Goal: Navigation & Orientation: Find specific page/section

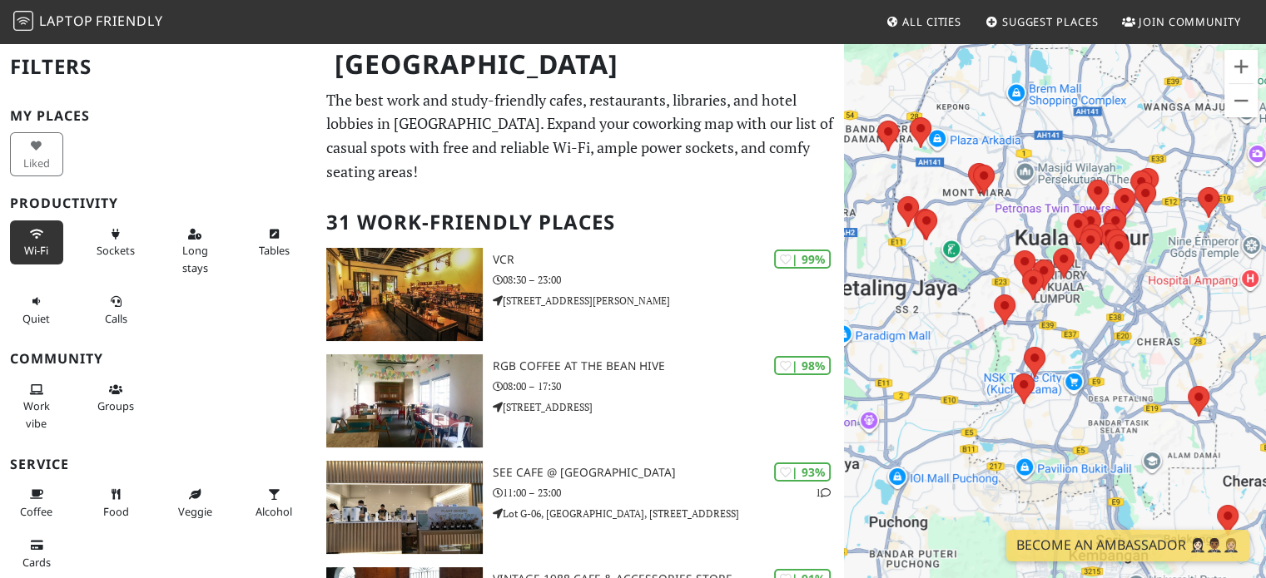
click at [40, 239] on button "Wi-Fi" at bounding box center [36, 243] width 53 height 44
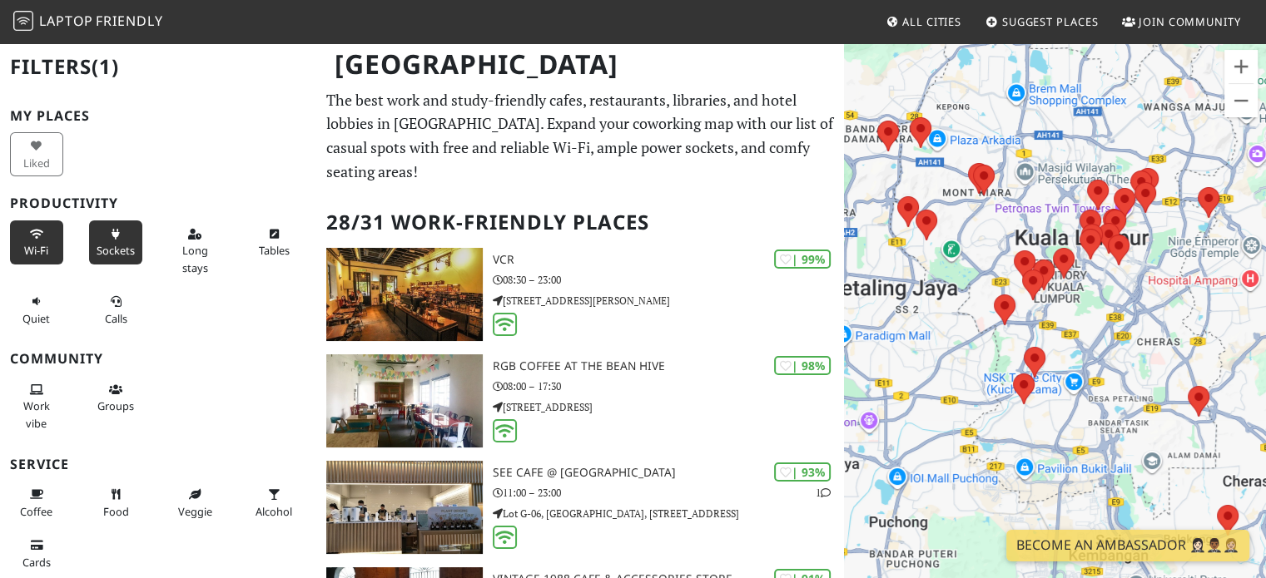
click at [126, 234] on button "Sockets" at bounding box center [115, 243] width 53 height 44
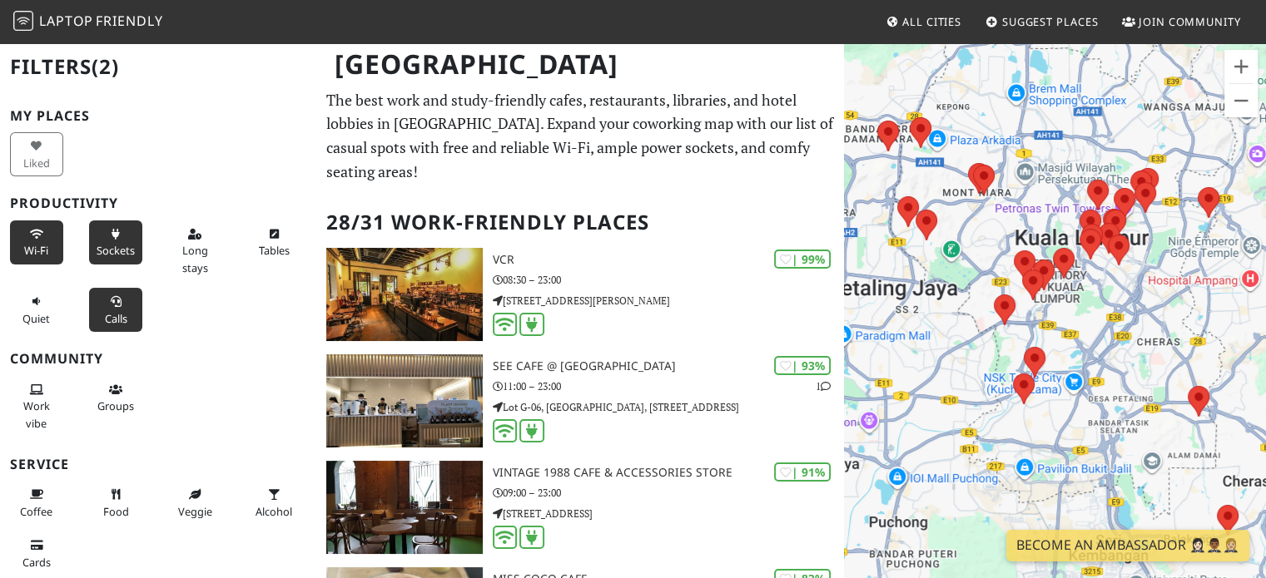
click at [107, 321] on span "Calls" at bounding box center [116, 318] width 22 height 15
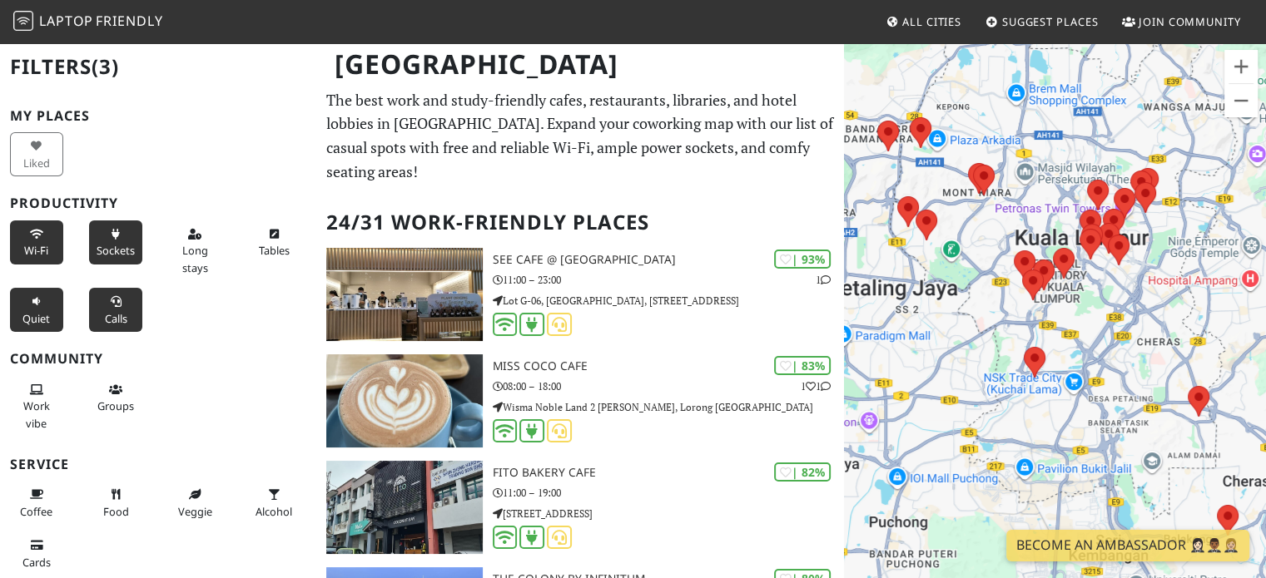
click at [18, 316] on button "Quiet" at bounding box center [36, 310] width 53 height 44
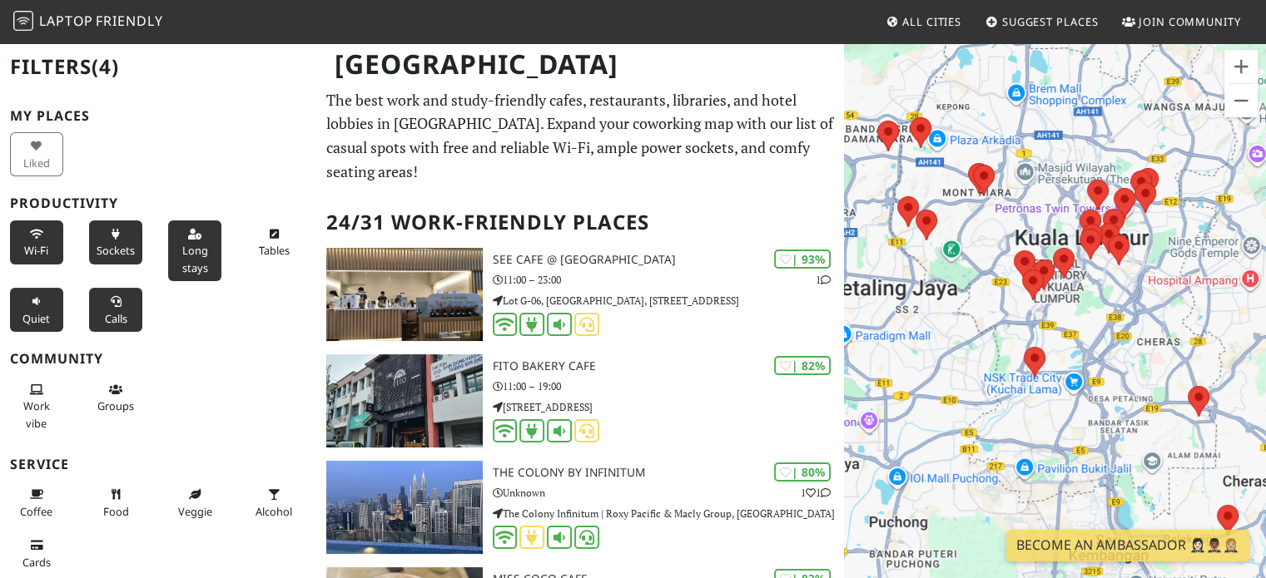
click at [199, 231] on button "Long stays" at bounding box center [194, 251] width 53 height 61
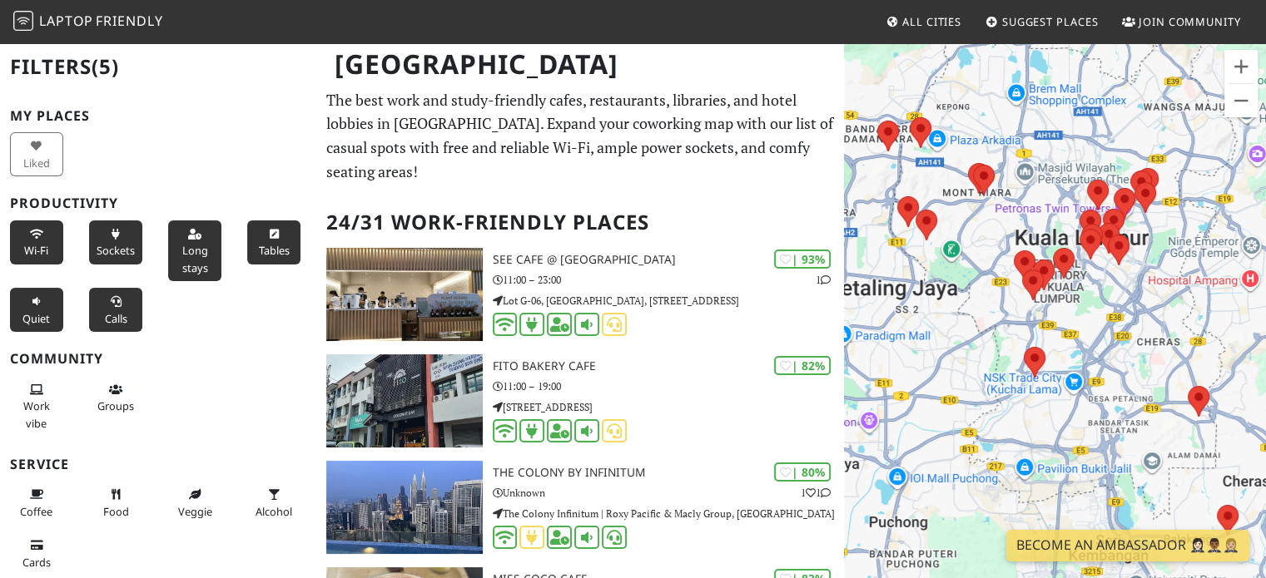
click at [270, 240] on button "Tables" at bounding box center [273, 243] width 53 height 44
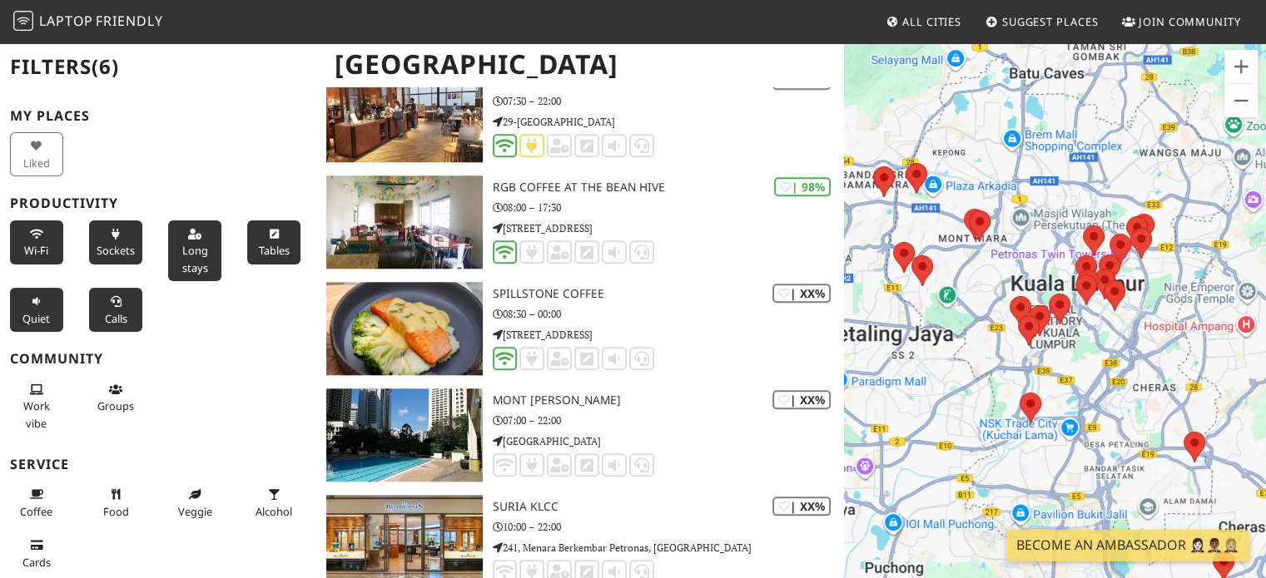
scroll to position [1680, 0]
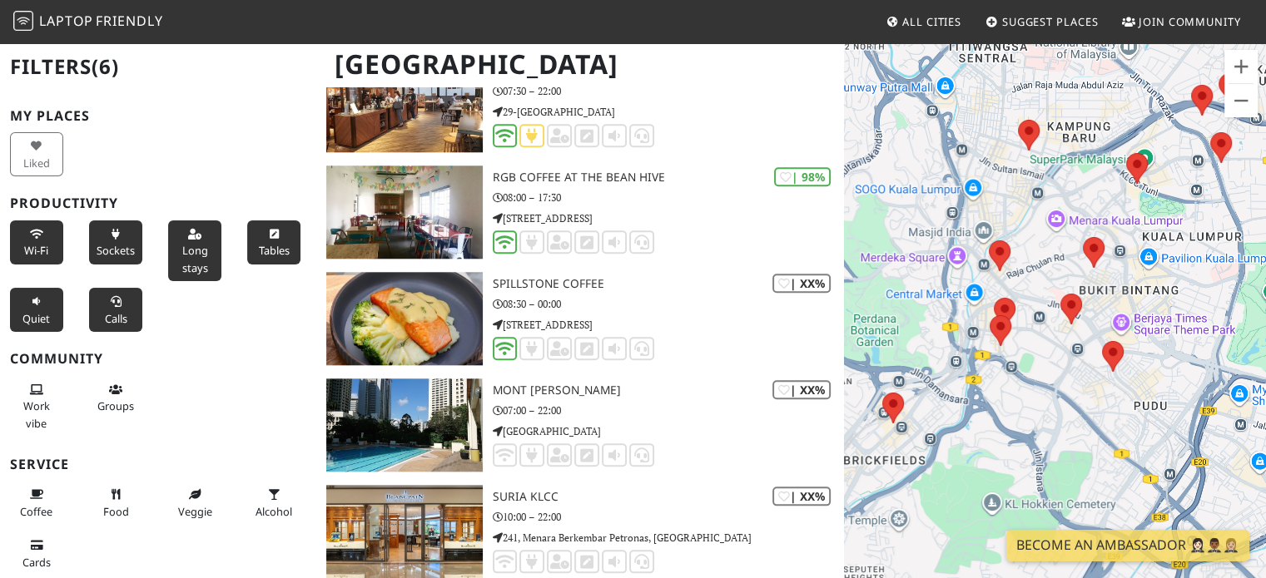
drag, startPoint x: 1177, startPoint y: 222, endPoint x: 959, endPoint y: 395, distance: 278.4
click at [959, 395] on div "To navigate, press the arrow keys." at bounding box center [1055, 331] width 422 height 578
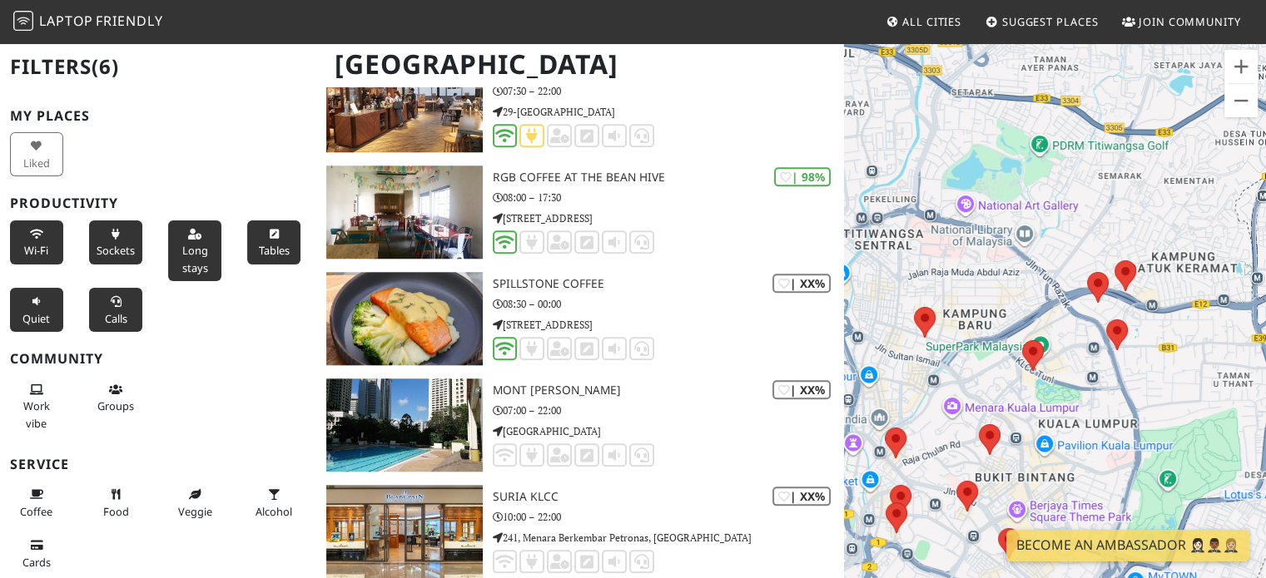
drag, startPoint x: 1073, startPoint y: 228, endPoint x: 1014, endPoint y: 402, distance: 183.7
click at [1014, 402] on div "To navigate, press the arrow keys." at bounding box center [1055, 331] width 422 height 578
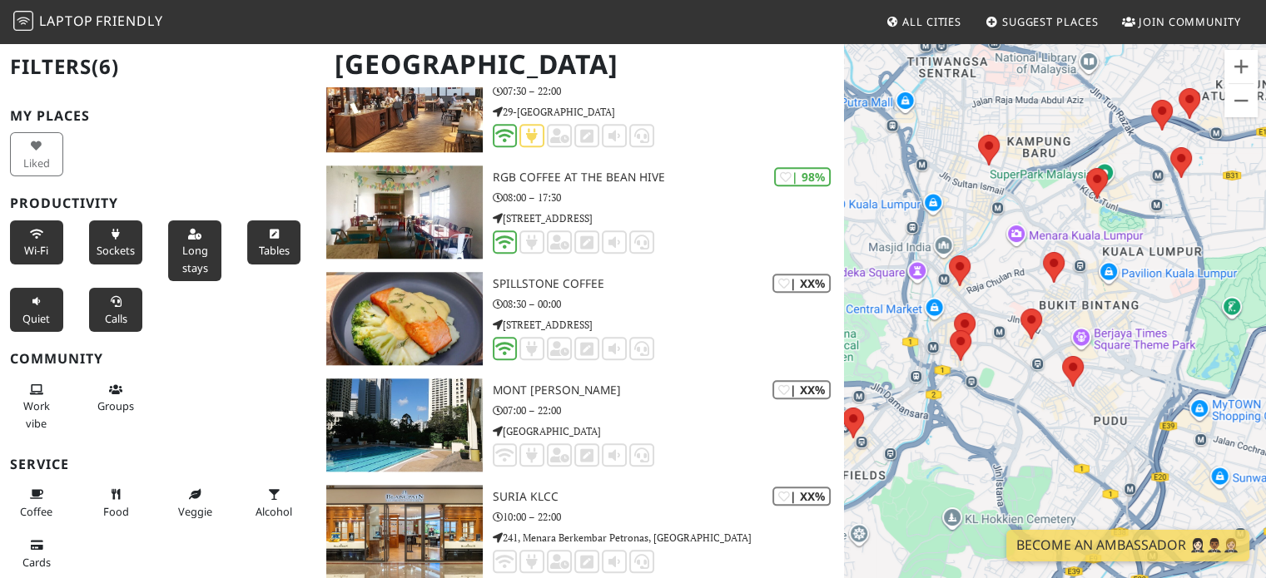
drag, startPoint x: 1014, startPoint y: 402, endPoint x: 1081, endPoint y: 209, distance: 204.5
click at [1081, 209] on div "To navigate, press the arrow keys." at bounding box center [1055, 331] width 422 height 578
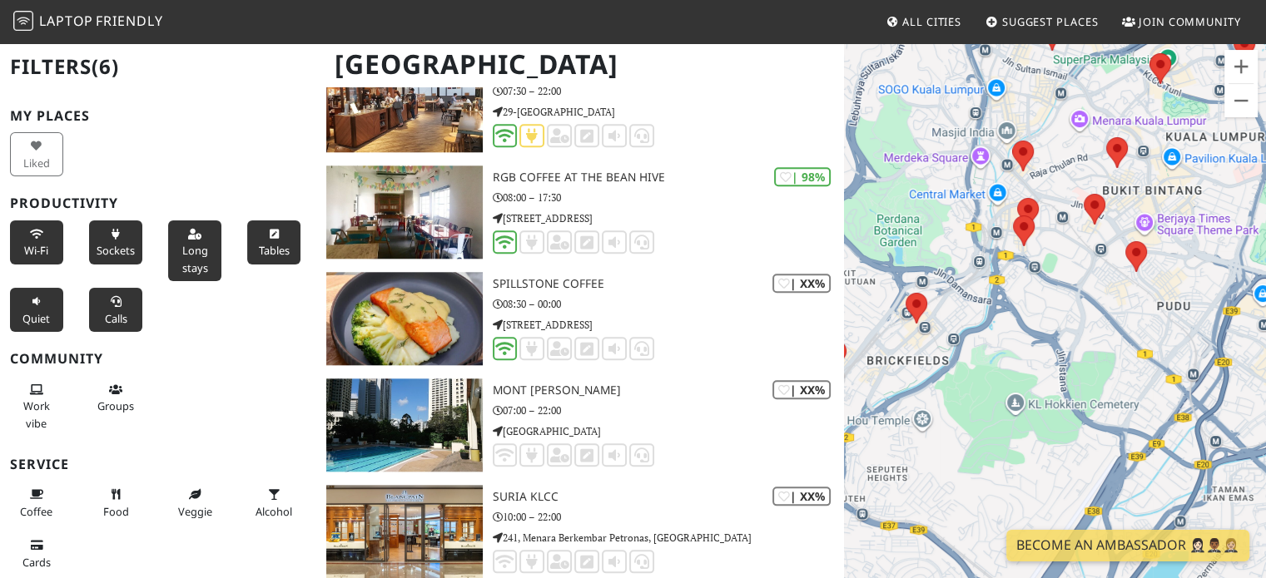
drag, startPoint x: 1126, startPoint y: 399, endPoint x: 1062, endPoint y: 191, distance: 217.7
click at [1062, 191] on div "To navigate, press the arrow keys." at bounding box center [1055, 331] width 422 height 578
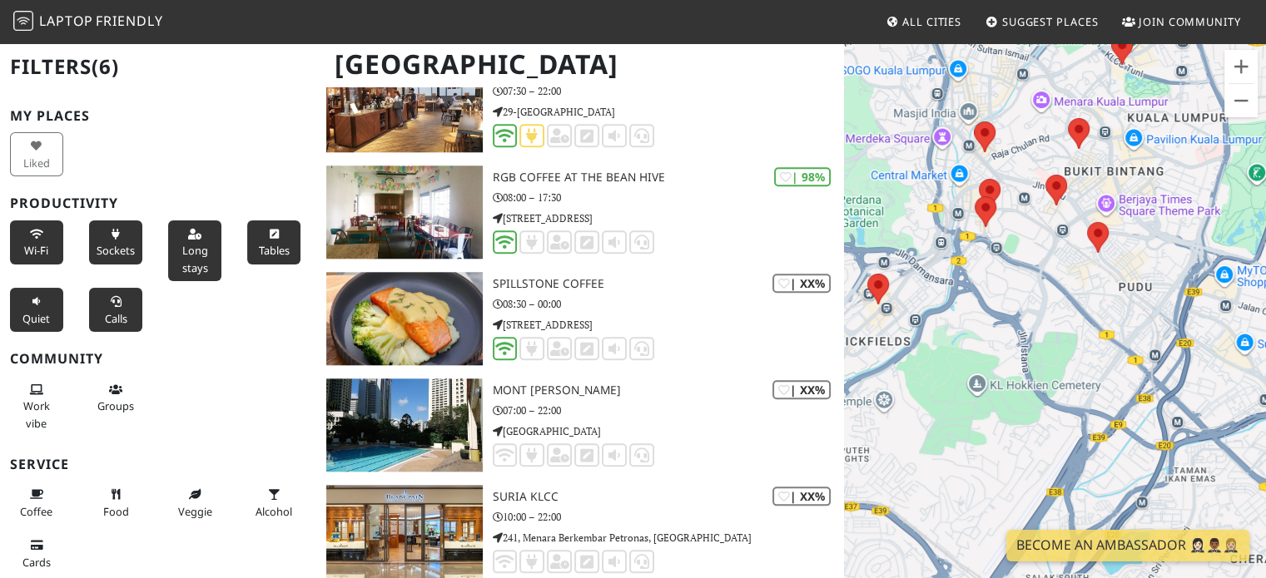
drag, startPoint x: 1114, startPoint y: 286, endPoint x: 1261, endPoint y: 449, distance: 218.6
click at [1261, 449] on div "To navigate, press the arrow keys." at bounding box center [1055, 331] width 422 height 578
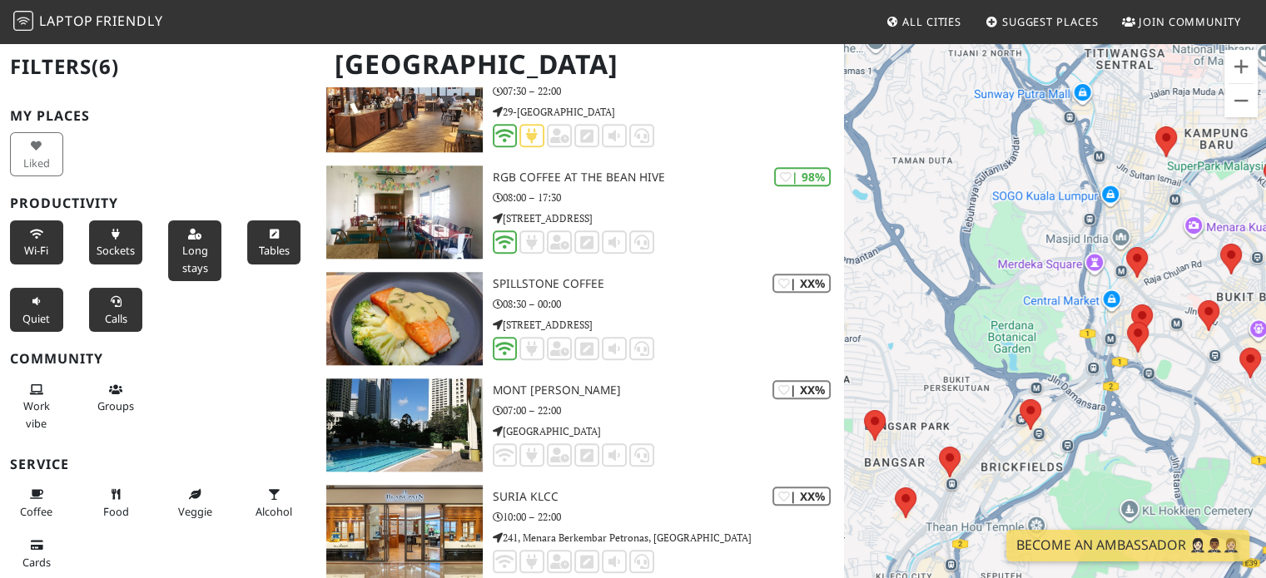
drag, startPoint x: 1075, startPoint y: 416, endPoint x: 1143, endPoint y: 452, distance: 76.3
click at [1143, 452] on div "To navigate, press the arrow keys." at bounding box center [1055, 331] width 422 height 578
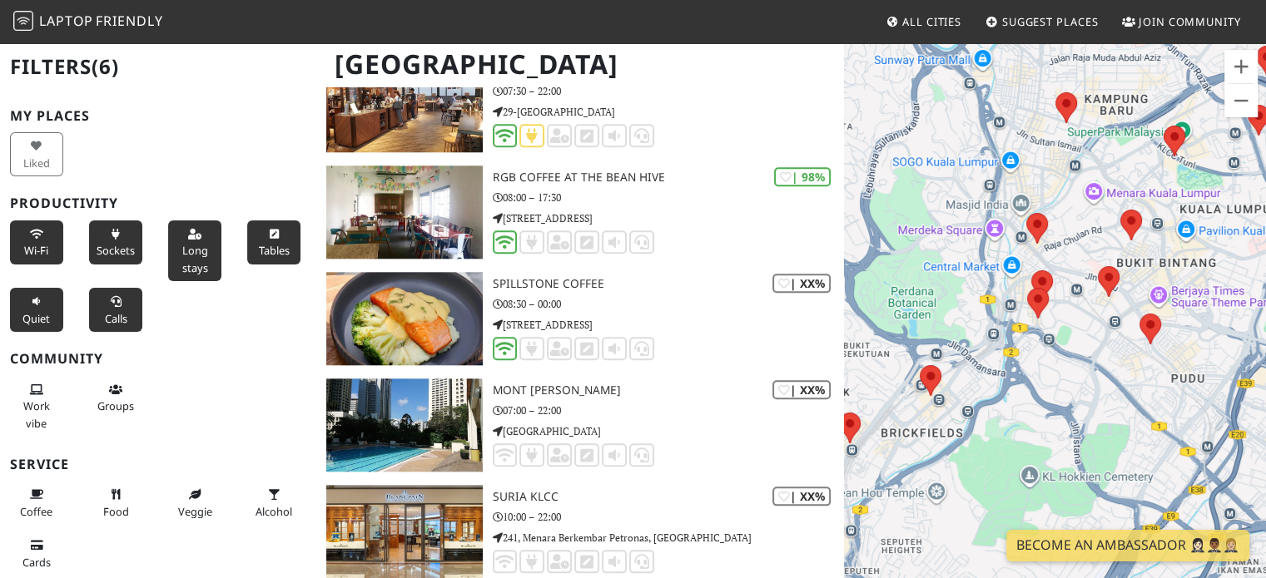
drag, startPoint x: 1143, startPoint y: 452, endPoint x: 1020, endPoint y: 405, distance: 130.9
click at [1020, 405] on div "To navigate, press the arrow keys." at bounding box center [1055, 331] width 422 height 578
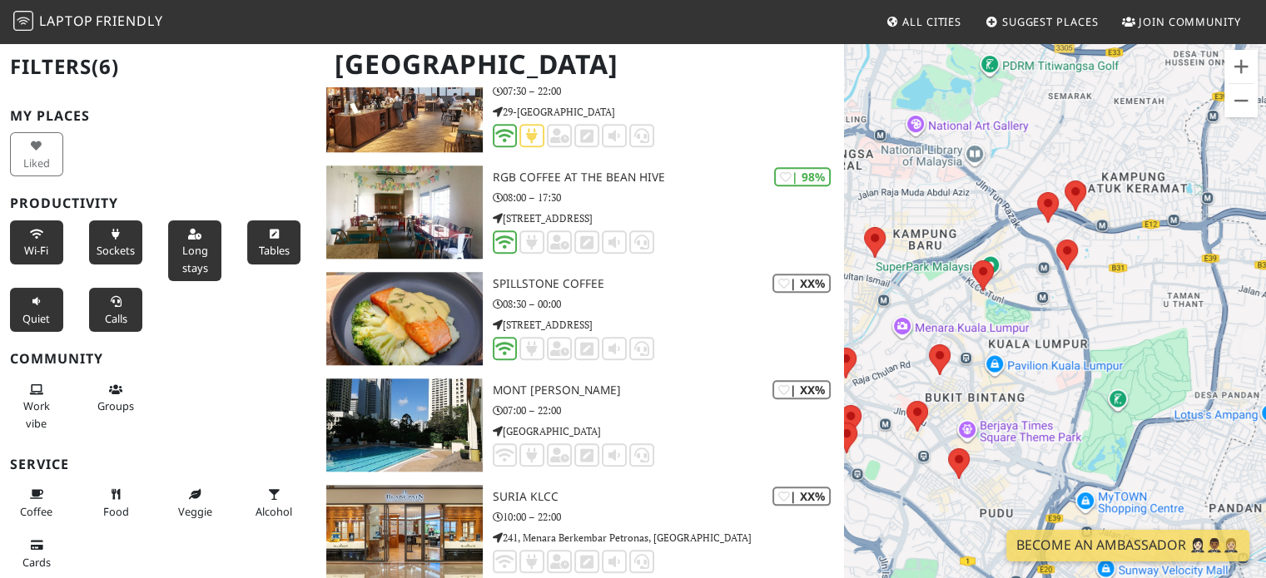
drag, startPoint x: 1179, startPoint y: 265, endPoint x: 1045, endPoint y: 408, distance: 195.5
click at [1045, 408] on div "To navigate, press the arrow keys." at bounding box center [1055, 331] width 422 height 578
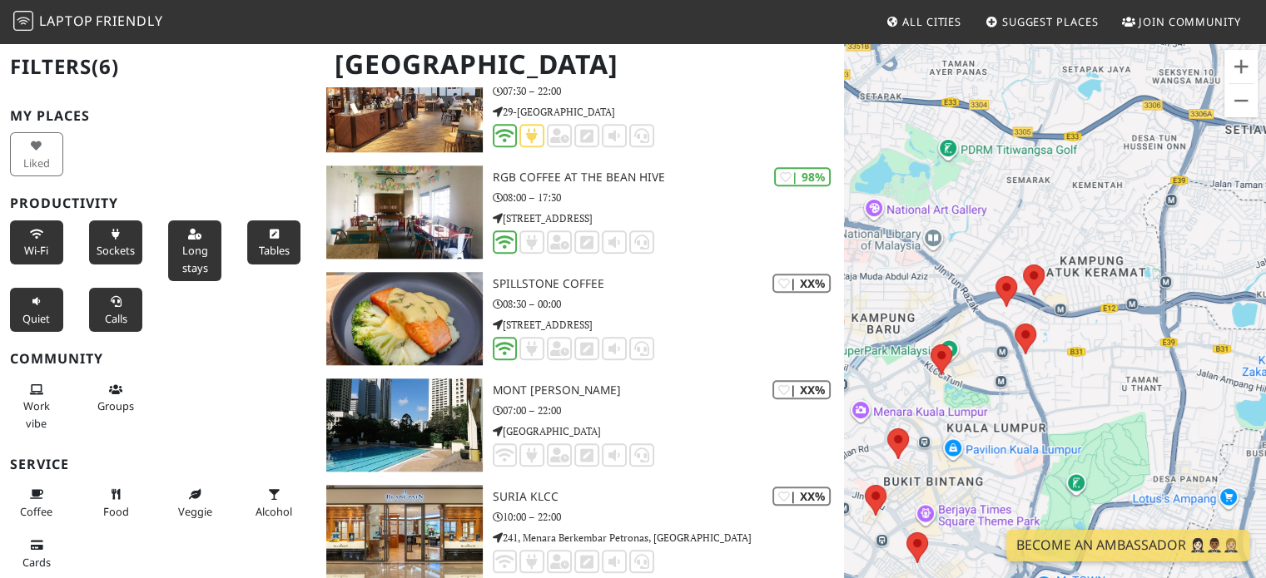
drag, startPoint x: 1136, startPoint y: 325, endPoint x: 1092, endPoint y: 414, distance: 99.4
click at [1092, 414] on div "To navigate, press the arrow keys." at bounding box center [1055, 331] width 422 height 578
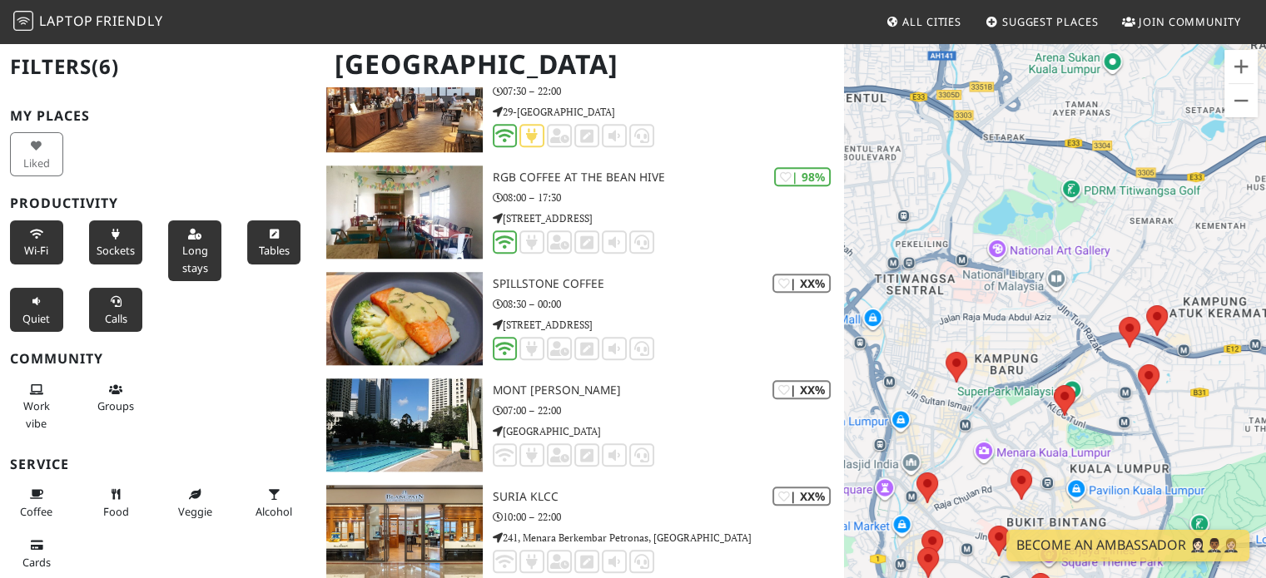
drag, startPoint x: 1127, startPoint y: 340, endPoint x: 1252, endPoint y: 383, distance: 131.8
click at [1252, 383] on div "To navigate, press the arrow keys." at bounding box center [1055, 331] width 422 height 578
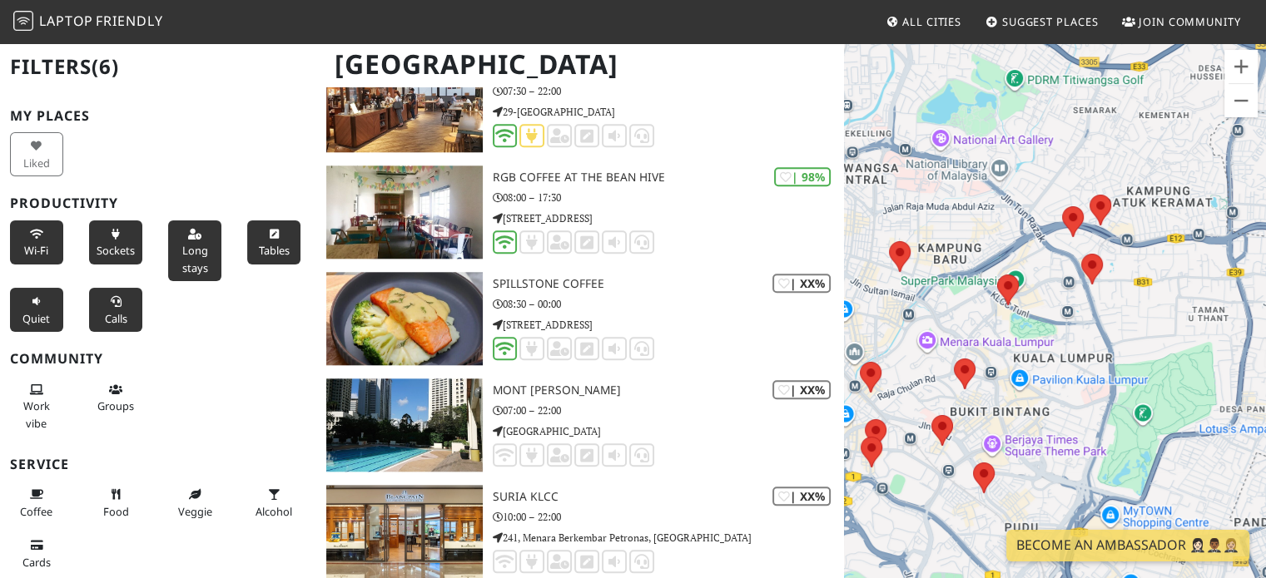
drag, startPoint x: 1224, startPoint y: 393, endPoint x: 1162, endPoint y: 271, distance: 136.6
click at [1162, 271] on div "To navigate, press the arrow keys." at bounding box center [1055, 331] width 422 height 578
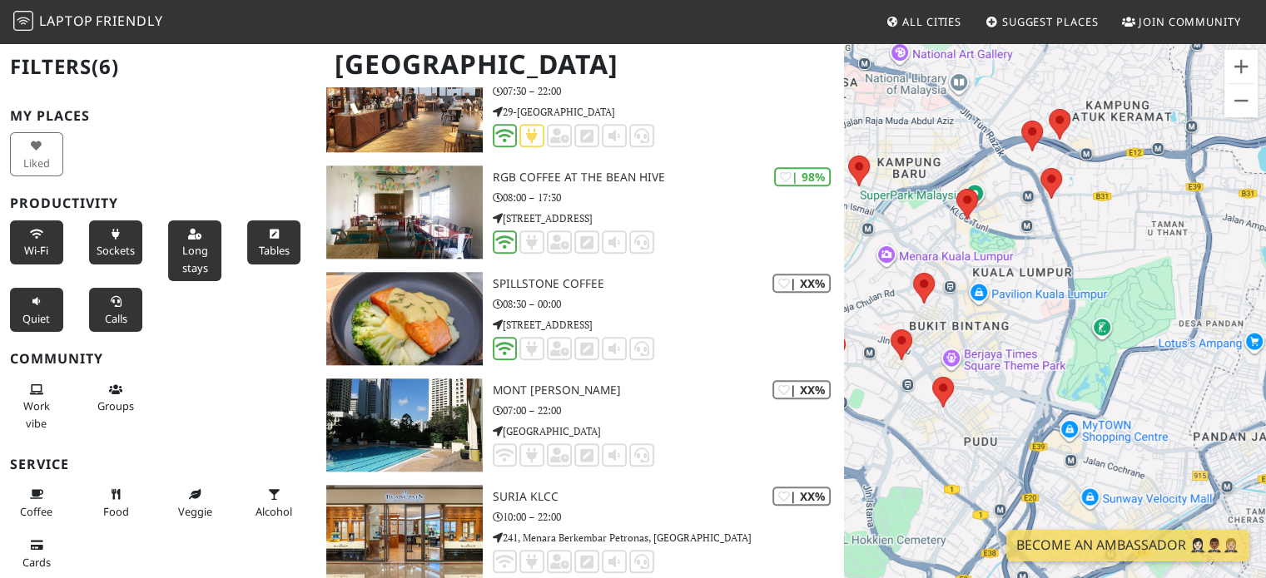
drag, startPoint x: 1162, startPoint y: 271, endPoint x: 1110, endPoint y: 182, distance: 102.9
click at [1110, 182] on div "To navigate, press the arrow keys." at bounding box center [1055, 331] width 422 height 578
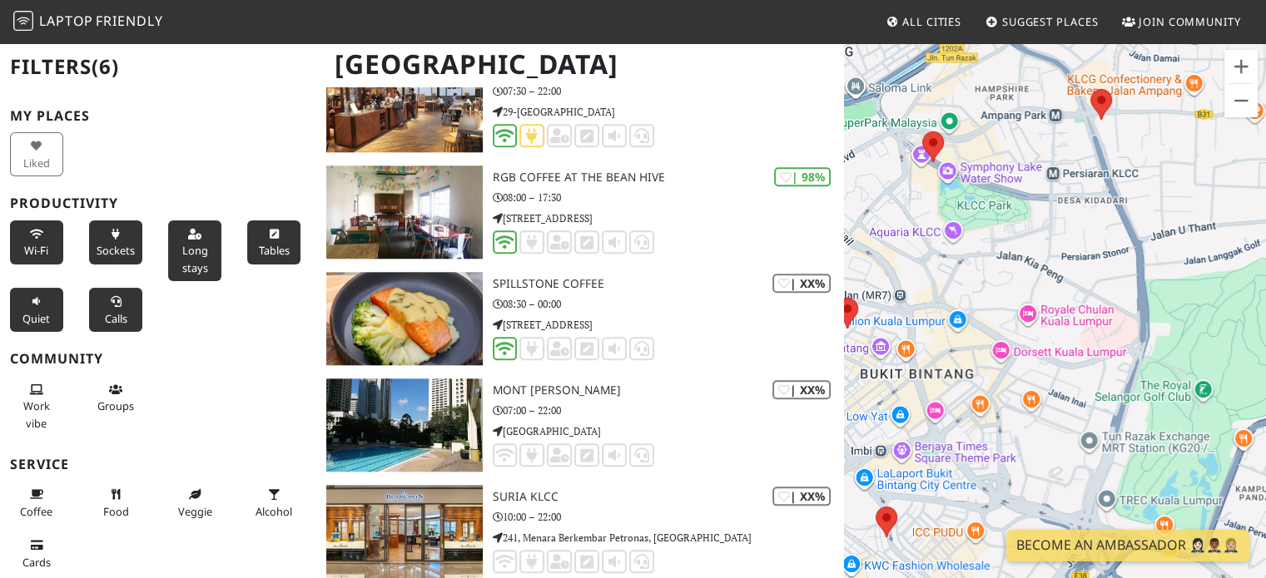
drag, startPoint x: 1020, startPoint y: 295, endPoint x: 1107, endPoint y: 275, distance: 88.8
click at [1107, 275] on div "To navigate, press the arrow keys." at bounding box center [1055, 331] width 422 height 578
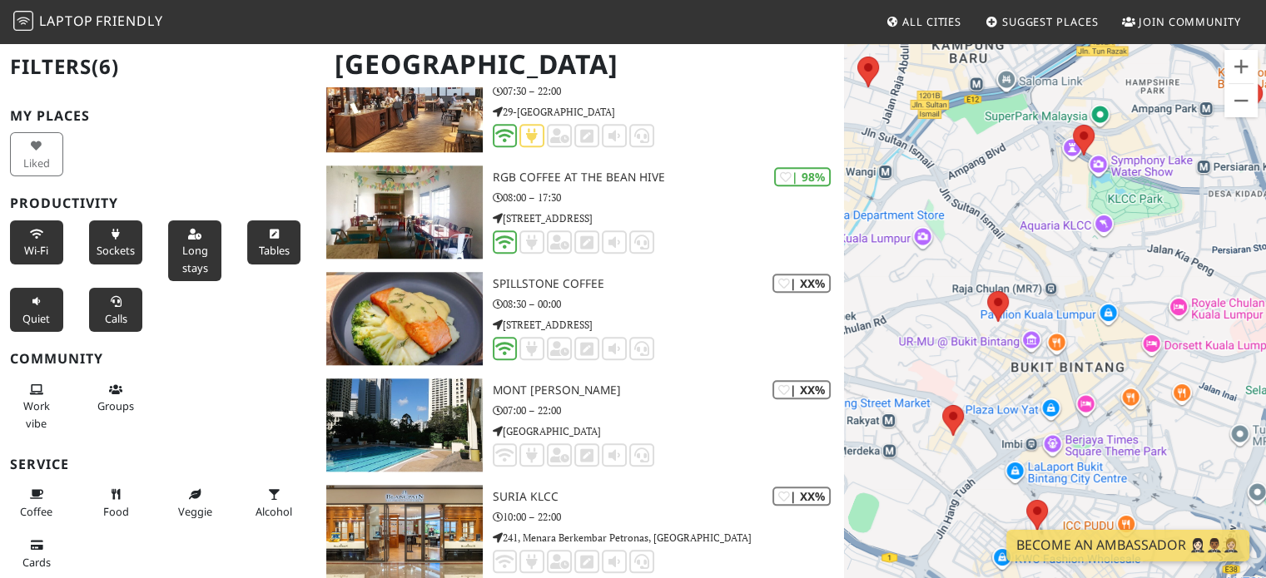
drag, startPoint x: 1009, startPoint y: 262, endPoint x: 1163, endPoint y: 255, distance: 154.9
click at [1163, 255] on div "To navigate, press the arrow keys." at bounding box center [1055, 331] width 422 height 578
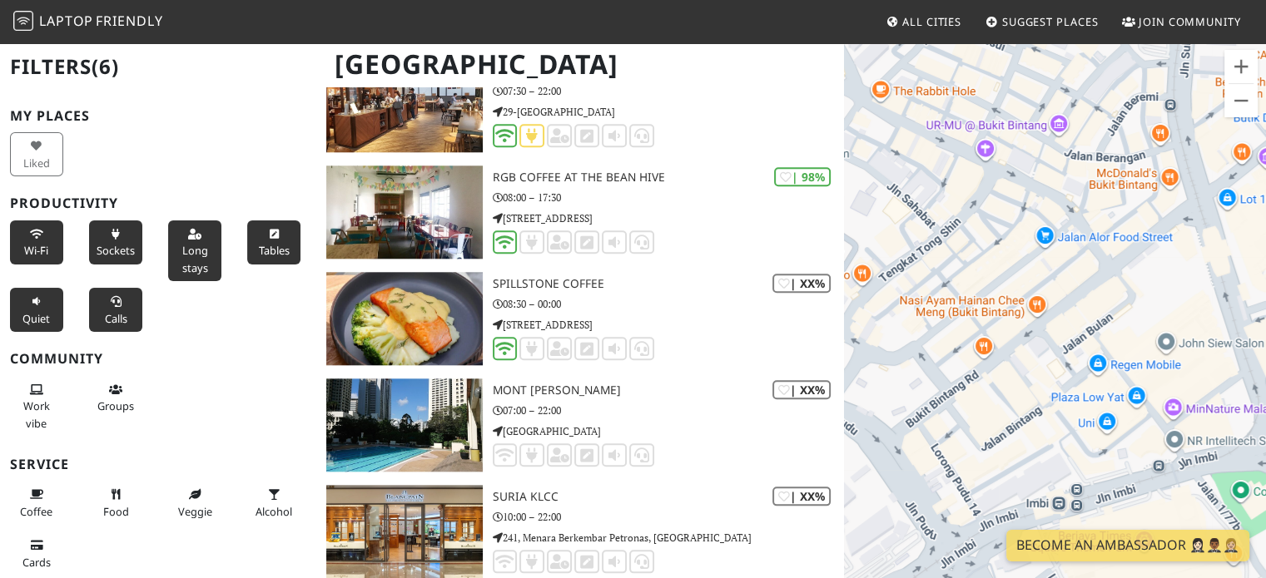
drag, startPoint x: 1005, startPoint y: 364, endPoint x: 1223, endPoint y: 209, distance: 267.4
click at [1223, 209] on div "To navigate, press the arrow keys." at bounding box center [1055, 331] width 422 height 578
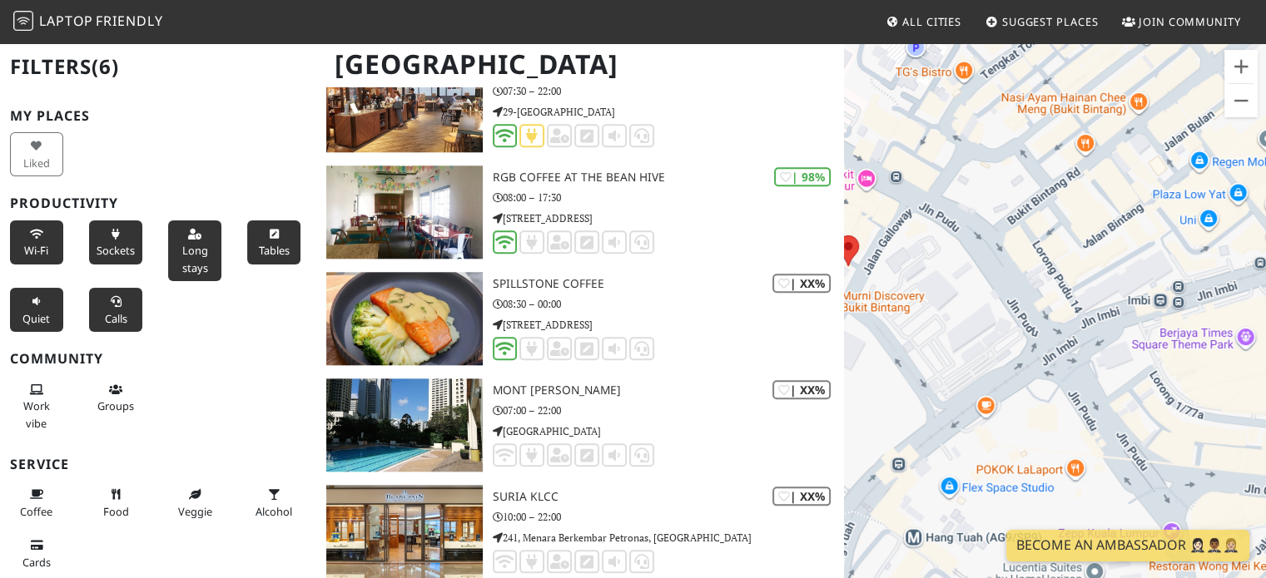
drag, startPoint x: 1113, startPoint y: 264, endPoint x: 1192, endPoint y: 99, distance: 182.8
click at [1192, 99] on div "To navigate, press the arrow keys." at bounding box center [1055, 331] width 422 height 578
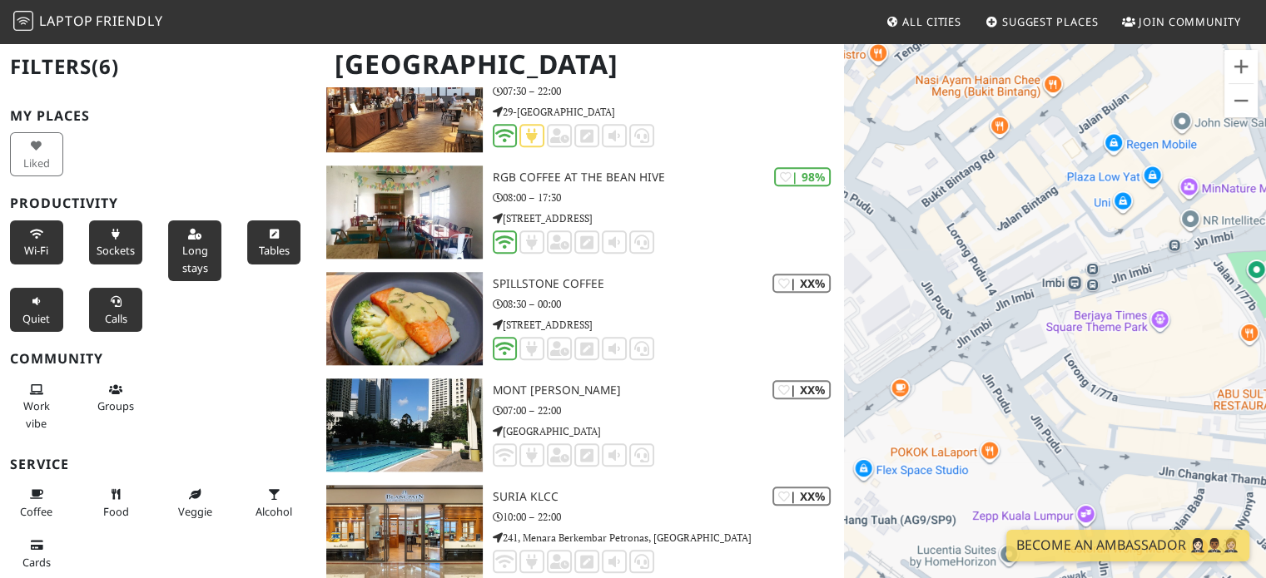
drag, startPoint x: 1084, startPoint y: 161, endPoint x: 953, endPoint y: 149, distance: 132.1
click at [953, 149] on div "To navigate, press the arrow keys." at bounding box center [1055, 331] width 422 height 578
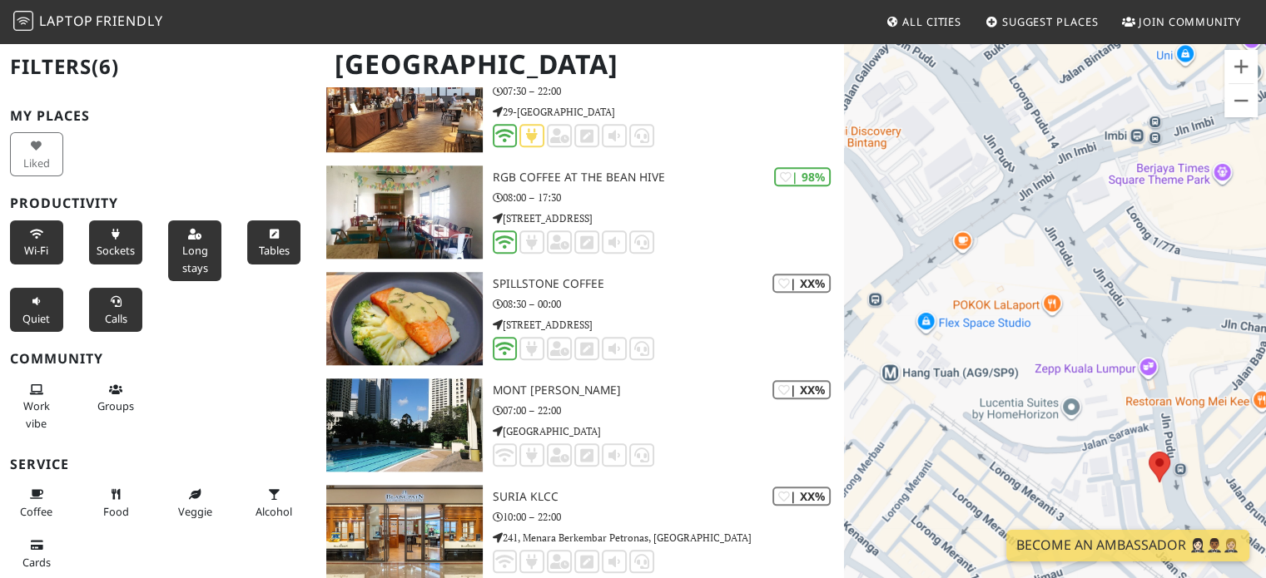
drag, startPoint x: 1133, startPoint y: 295, endPoint x: 1276, endPoint y: 190, distance: 177.4
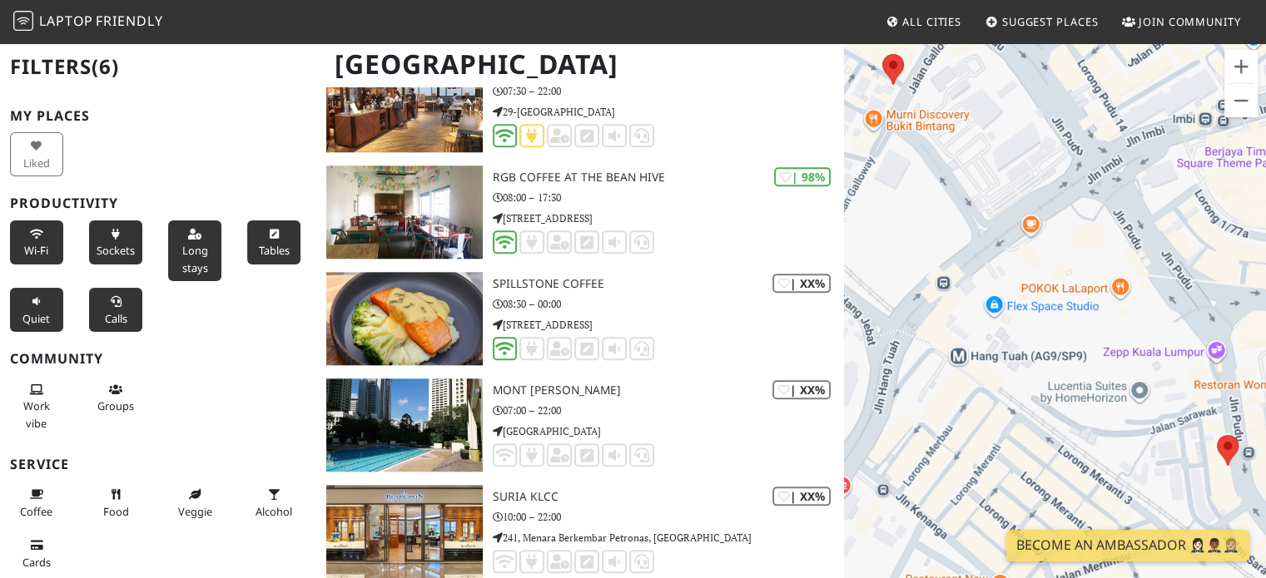
drag, startPoint x: 1158, startPoint y: 221, endPoint x: 1250, endPoint y: 209, distance: 92.4
click at [1250, 209] on div "To navigate, press the arrow keys." at bounding box center [1055, 331] width 422 height 578
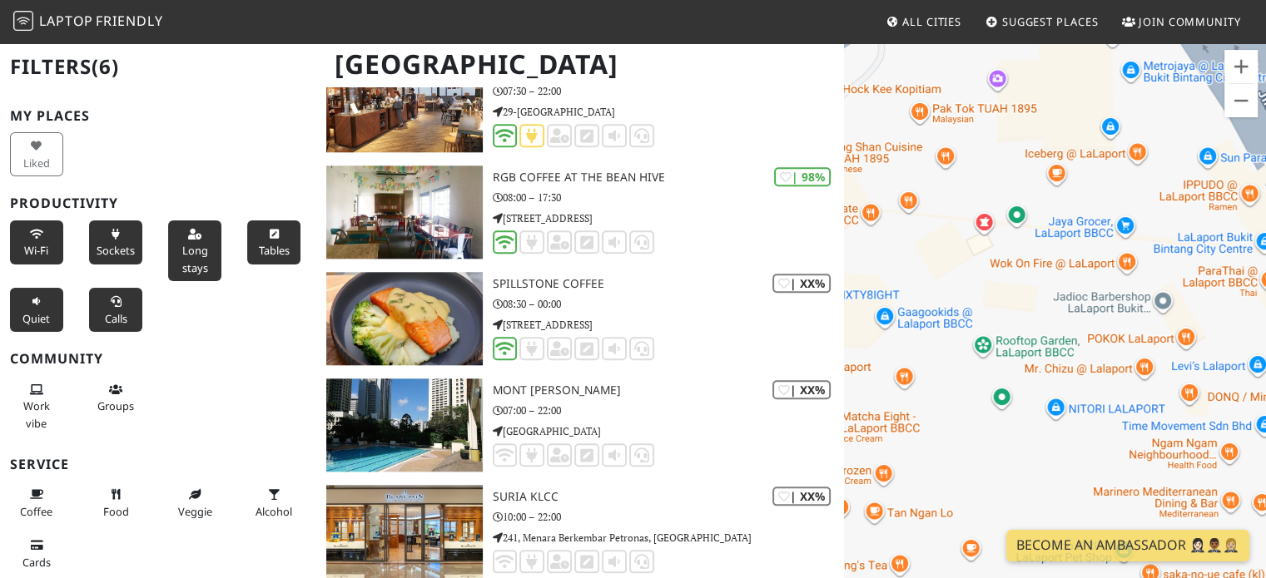
drag, startPoint x: 1192, startPoint y: 315, endPoint x: 1277, endPoint y: 340, distance: 89.3
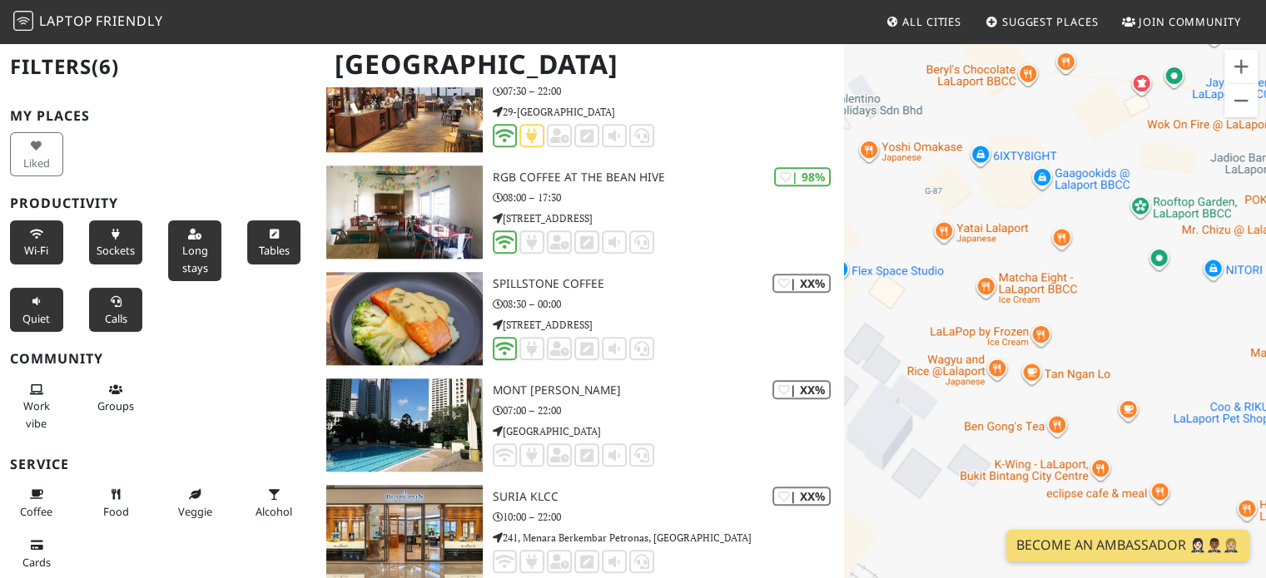
drag, startPoint x: 1012, startPoint y: 284, endPoint x: 1153, endPoint y: 91, distance: 239.4
click at [1153, 91] on div "To navigate, press the arrow keys." at bounding box center [1055, 331] width 422 height 578
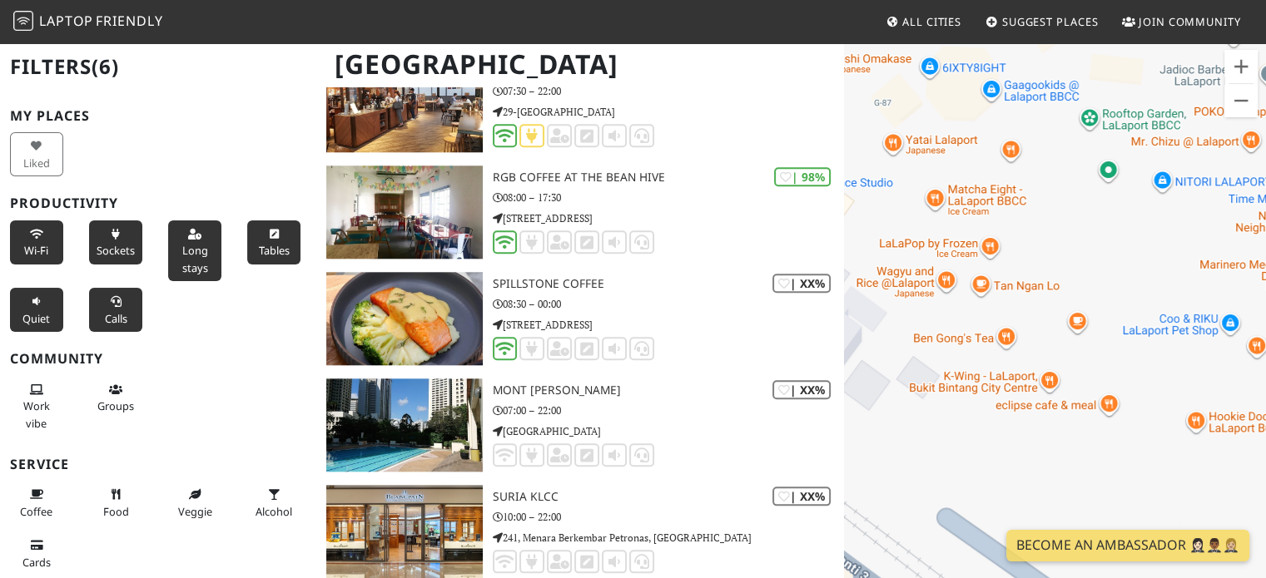
drag, startPoint x: 1093, startPoint y: 229, endPoint x: 1078, endPoint y: 264, distance: 38.0
click at [1078, 264] on div "To navigate, press the arrow keys." at bounding box center [1055, 331] width 422 height 578
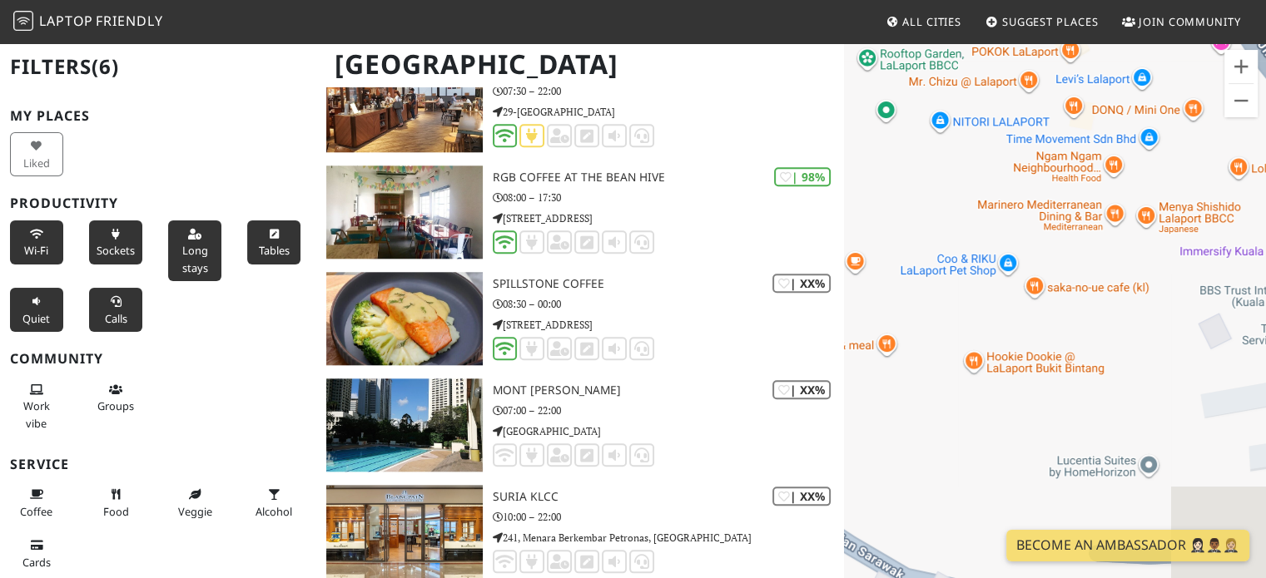
drag, startPoint x: 1120, startPoint y: 365, endPoint x: 932, endPoint y: 335, distance: 190.3
click at [932, 335] on div "To navigate, press the arrow keys." at bounding box center [1055, 331] width 422 height 578
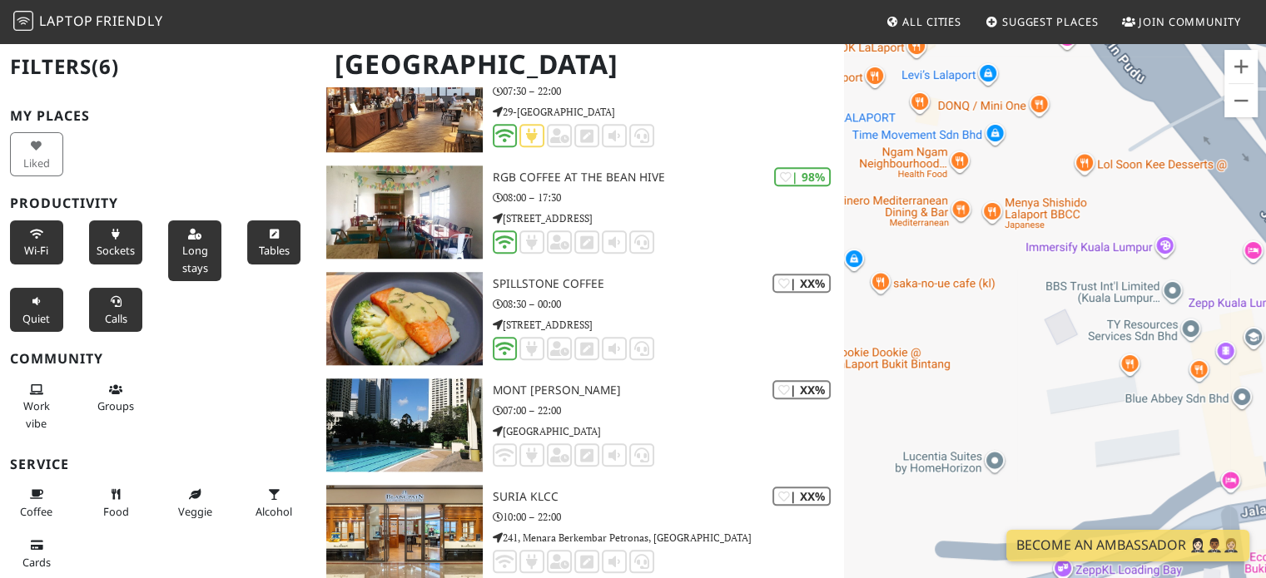
drag, startPoint x: 1123, startPoint y: 360, endPoint x: 1010, endPoint y: 376, distance: 114.3
click at [1010, 376] on div "To navigate, press the arrow keys." at bounding box center [1055, 331] width 422 height 578
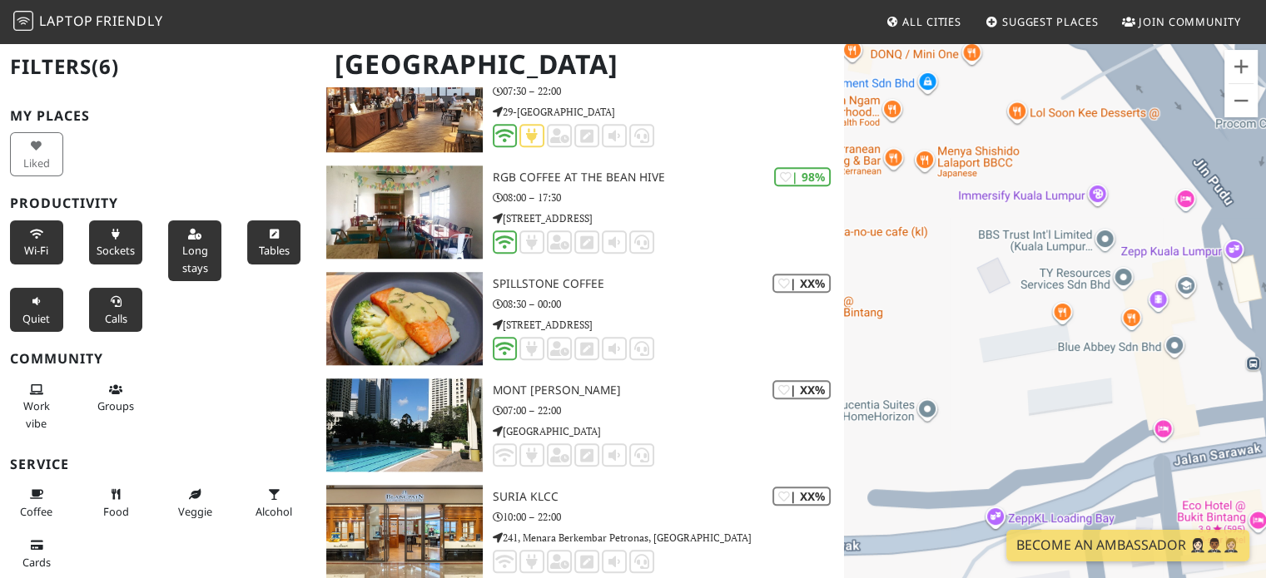
drag, startPoint x: 1038, startPoint y: 399, endPoint x: 932, endPoint y: 320, distance: 132.0
click at [932, 320] on div "To navigate, press the arrow keys." at bounding box center [1055, 331] width 422 height 578
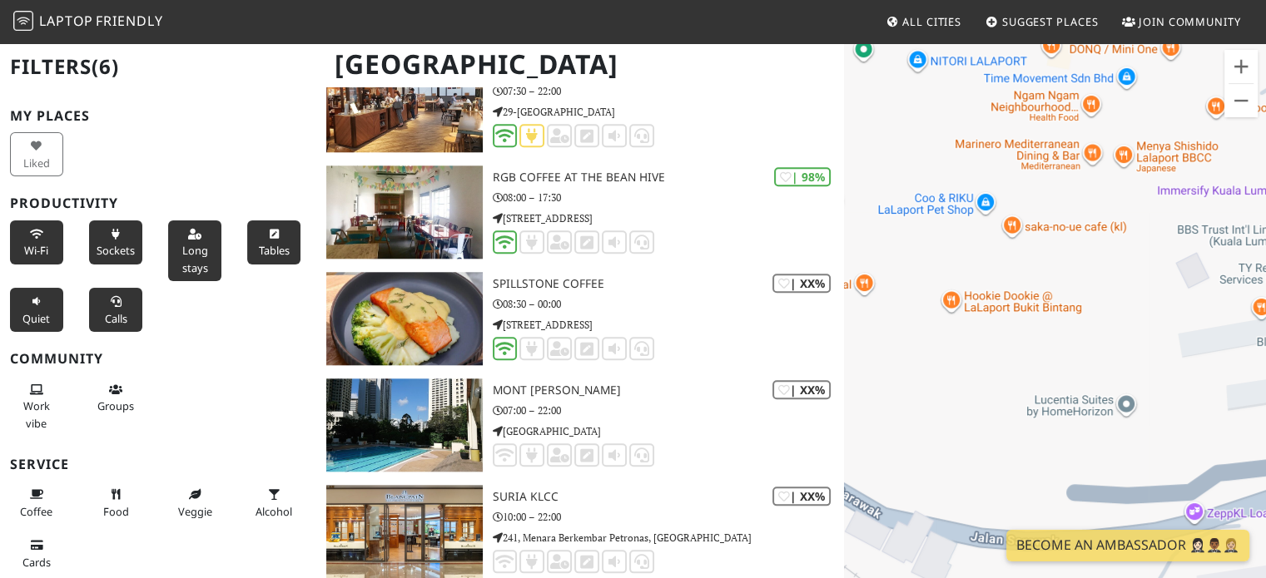
drag, startPoint x: 932, startPoint y: 320, endPoint x: 1173, endPoint y: 349, distance: 242.2
click at [1173, 349] on div "To navigate, press the arrow keys." at bounding box center [1055, 331] width 422 height 578
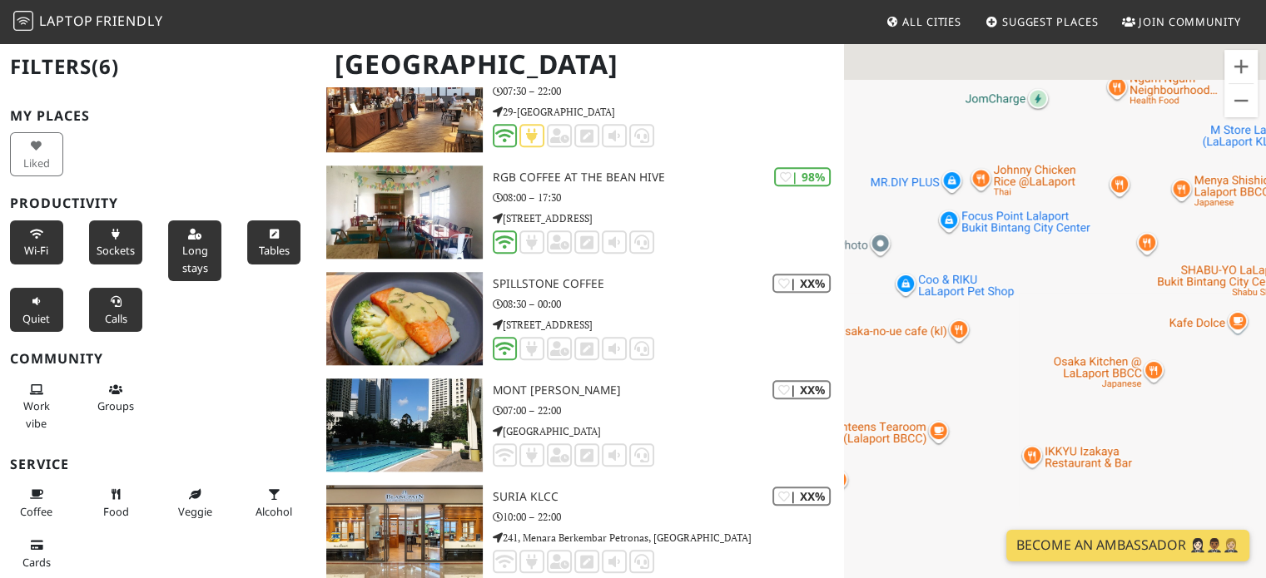
drag, startPoint x: 1103, startPoint y: 310, endPoint x: 1220, endPoint y: 533, distance: 252.0
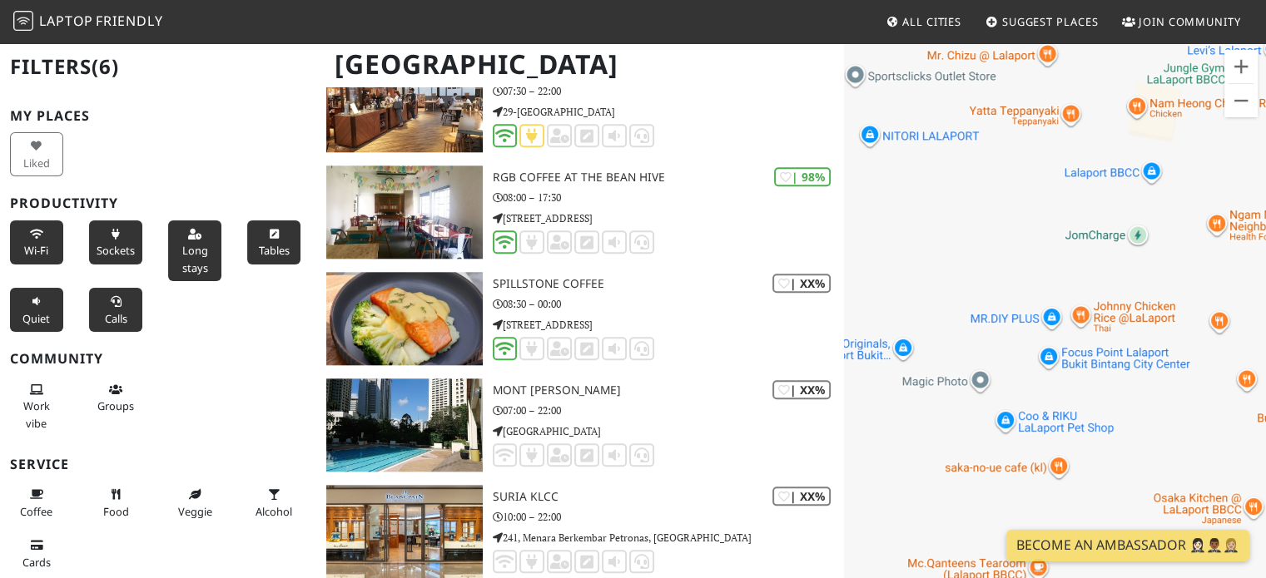
drag, startPoint x: 1082, startPoint y: 370, endPoint x: 1192, endPoint y: 508, distance: 175.8
click at [1192, 508] on div "To navigate, press the arrow keys." at bounding box center [1055, 331] width 422 height 578
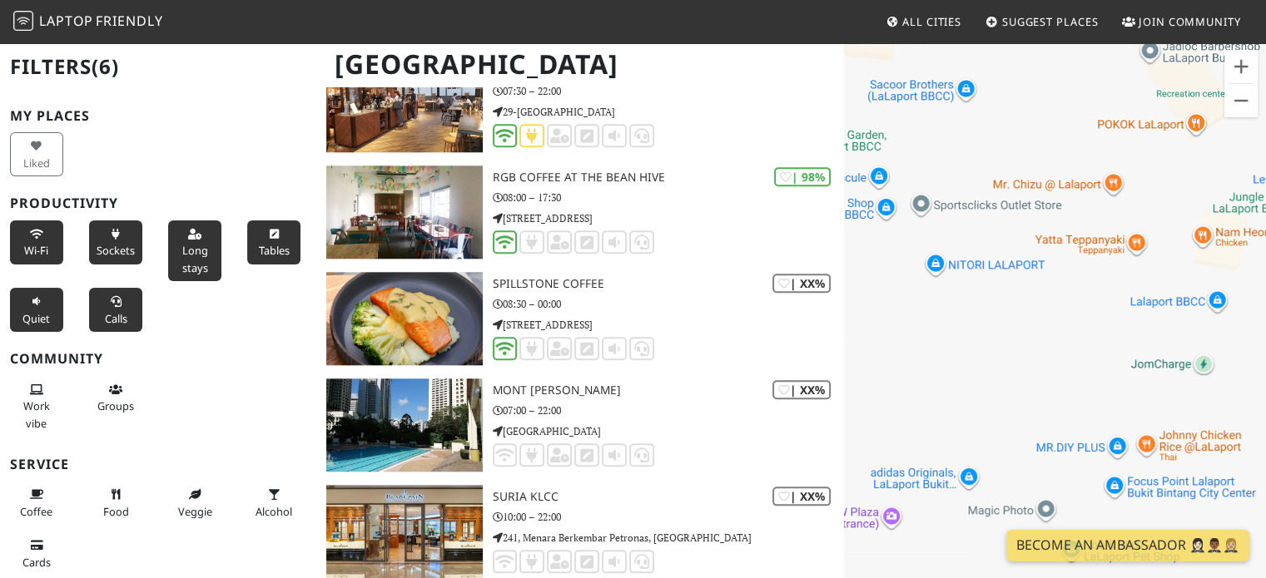
drag, startPoint x: 1019, startPoint y: 299, endPoint x: 1076, endPoint y: 409, distance: 124.0
click at [1076, 409] on div "To navigate, press the arrow keys." at bounding box center [1055, 331] width 422 height 578
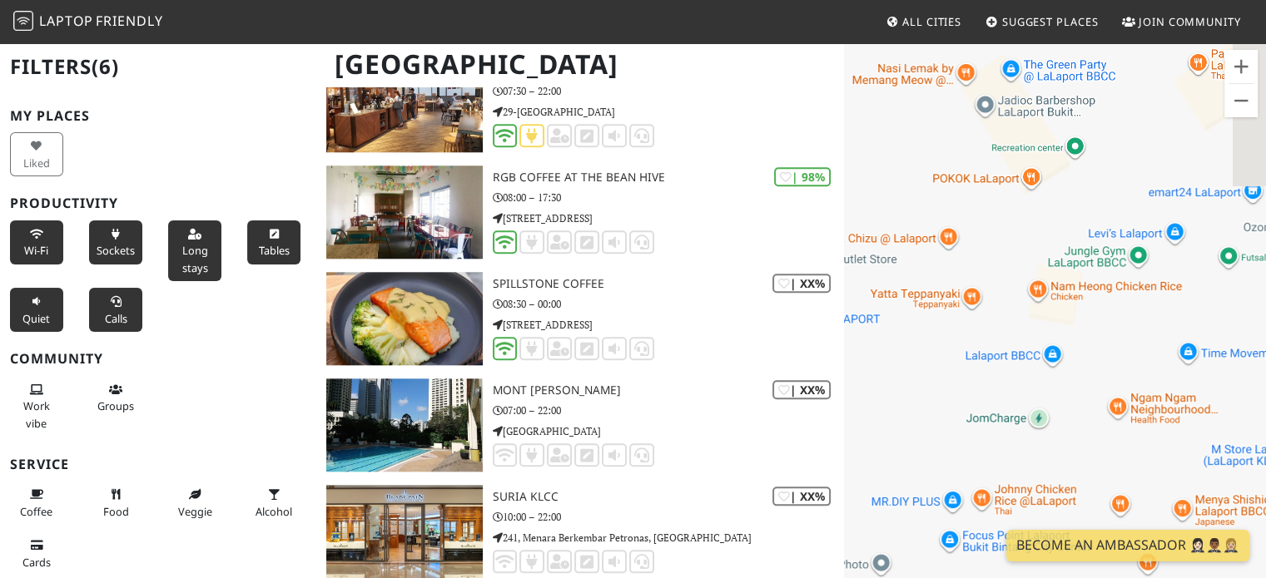
drag, startPoint x: 1078, startPoint y: 339, endPoint x: 879, endPoint y: 377, distance: 202.5
click at [879, 377] on div "To navigate, press the arrow keys." at bounding box center [1055, 331] width 422 height 578
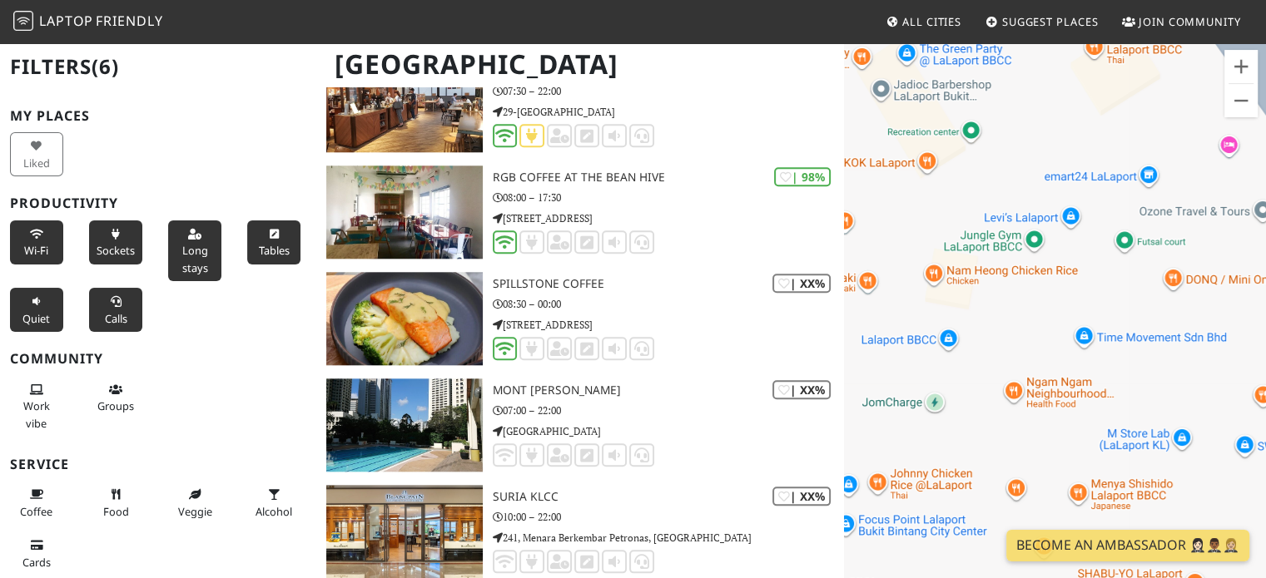
drag, startPoint x: 989, startPoint y: 335, endPoint x: 983, endPoint y: 373, distance: 38.7
click at [983, 373] on div "To navigate, press the arrow keys." at bounding box center [1055, 331] width 422 height 578
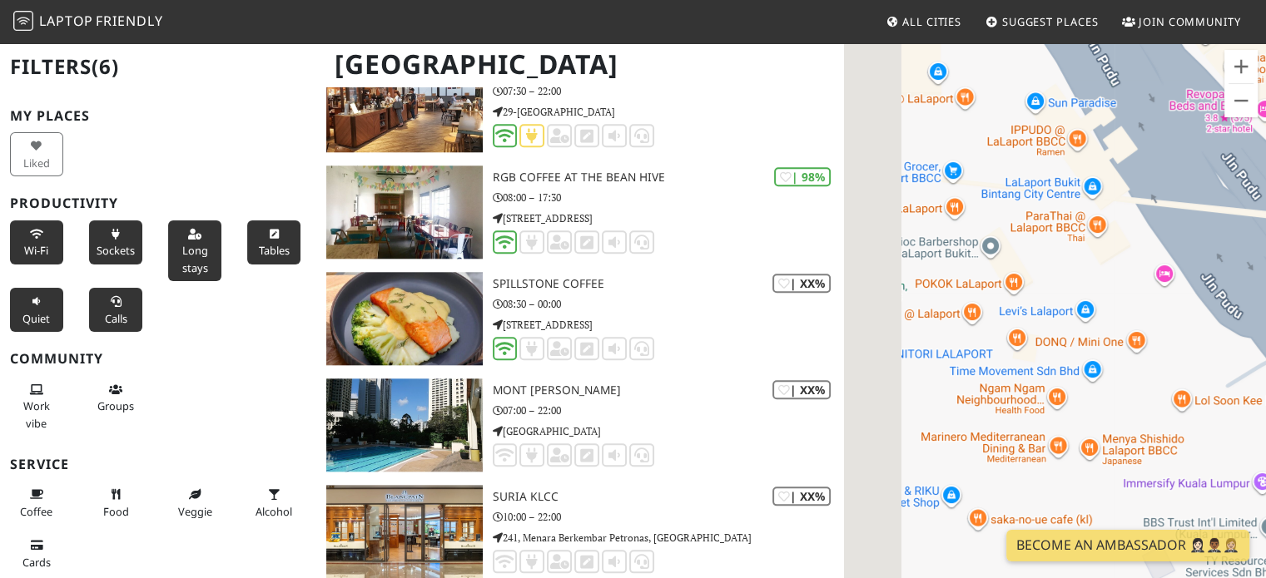
drag, startPoint x: 980, startPoint y: 262, endPoint x: 1095, endPoint y: 314, distance: 126.7
click at [1095, 314] on div "To navigate, press the arrow keys." at bounding box center [1055, 331] width 422 height 578
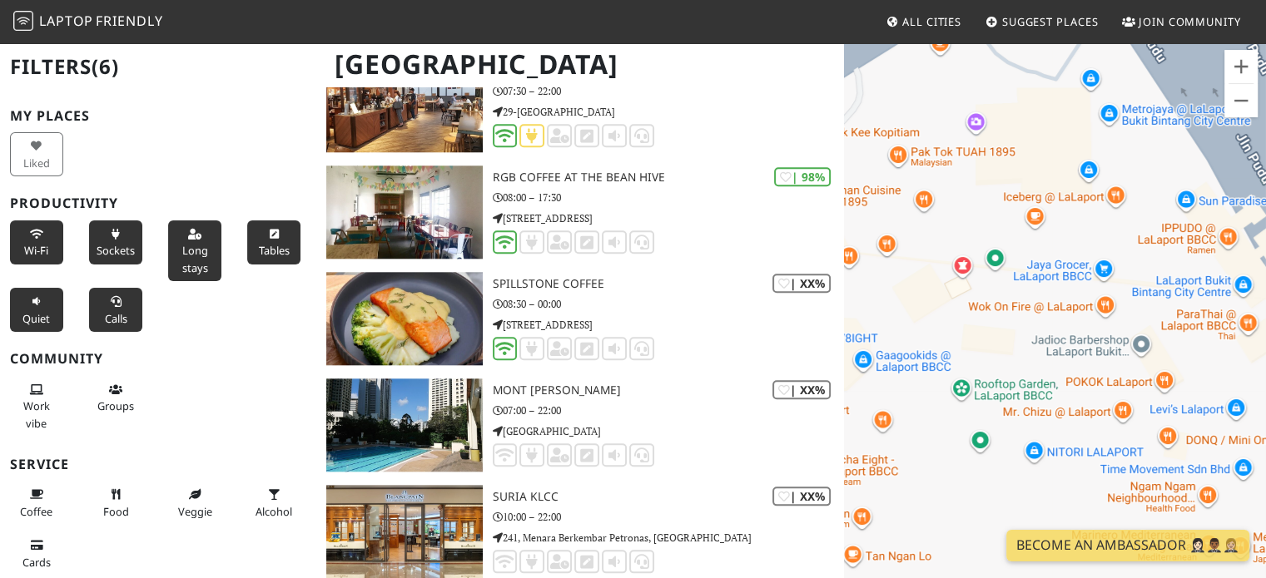
drag, startPoint x: 887, startPoint y: 216, endPoint x: 965, endPoint y: 268, distance: 94.2
click at [965, 268] on div "To navigate, press the arrow keys." at bounding box center [1055, 331] width 422 height 578
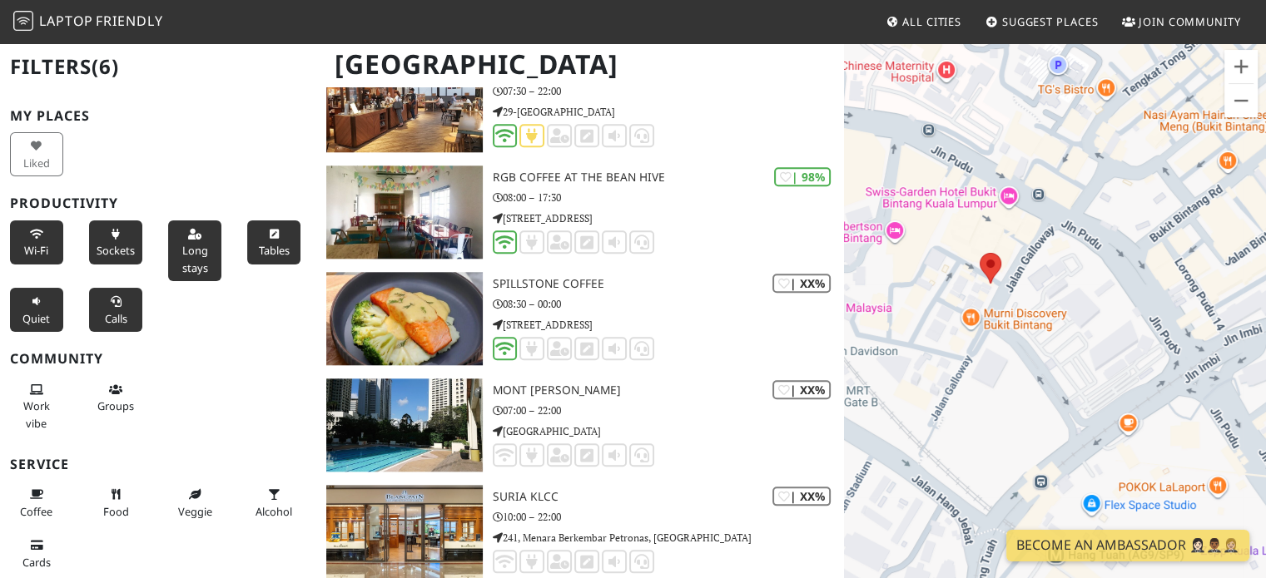
drag, startPoint x: 999, startPoint y: 333, endPoint x: 1198, endPoint y: 449, distance: 231.2
click at [1198, 449] on div "To navigate, press the arrow keys." at bounding box center [1055, 331] width 422 height 578
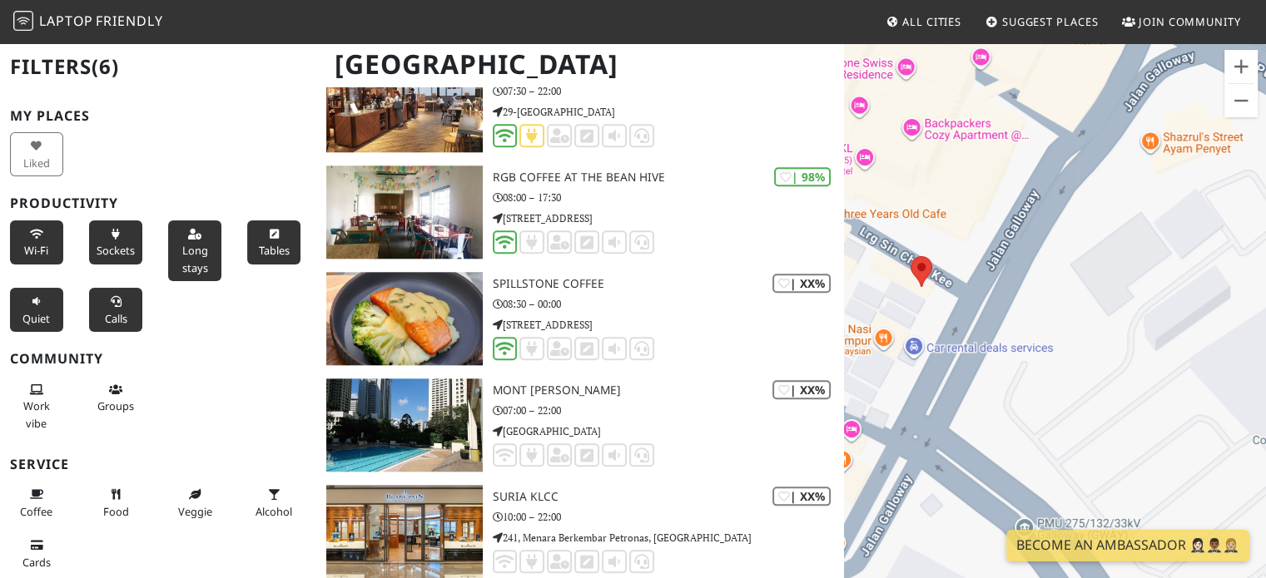
drag, startPoint x: 870, startPoint y: 305, endPoint x: 981, endPoint y: 333, distance: 115.0
click at [981, 333] on div "To navigate, press the arrow keys." at bounding box center [1055, 331] width 422 height 578
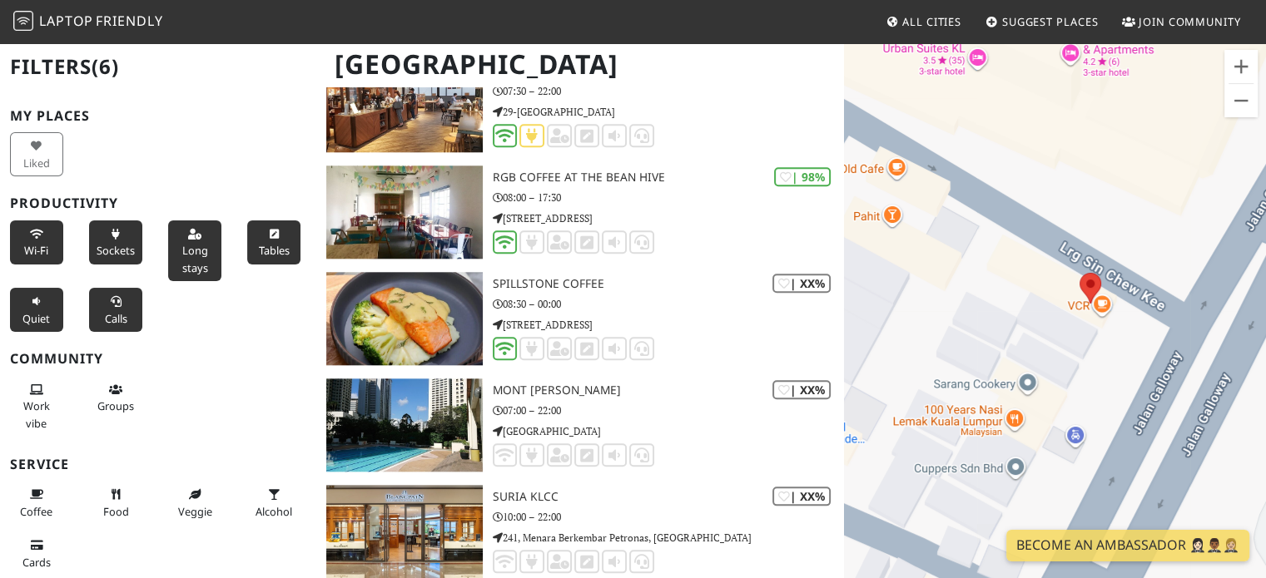
drag, startPoint x: 1071, startPoint y: 344, endPoint x: 1045, endPoint y: 332, distance: 28.3
click at [1045, 332] on div "To navigate, press the arrow keys." at bounding box center [1055, 331] width 422 height 578
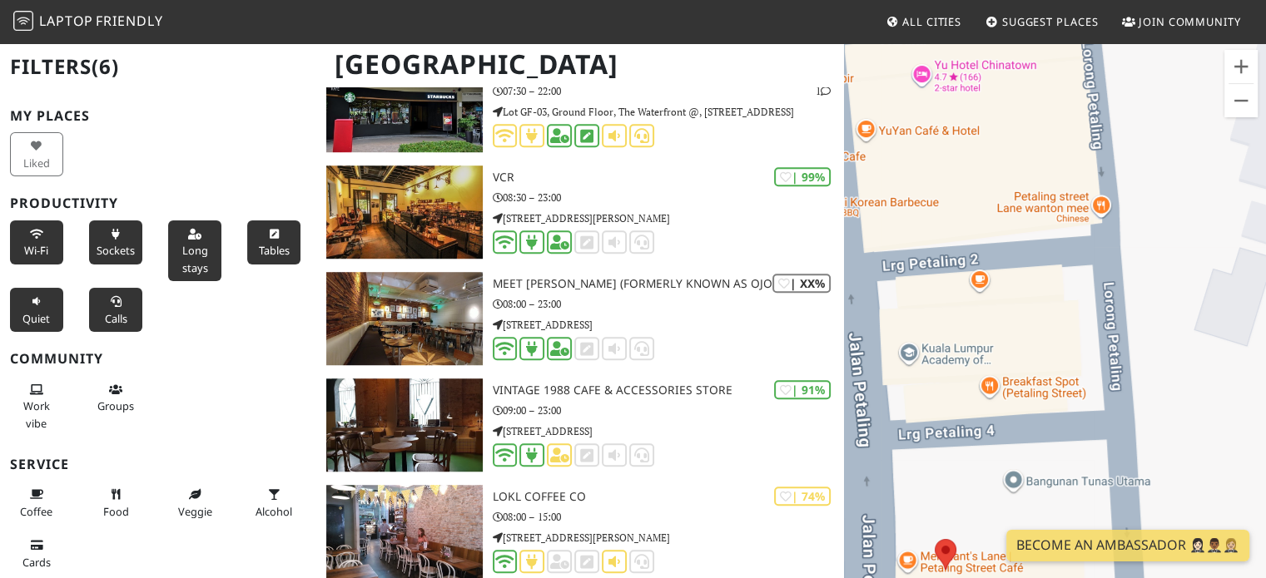
scroll to position [1148, 0]
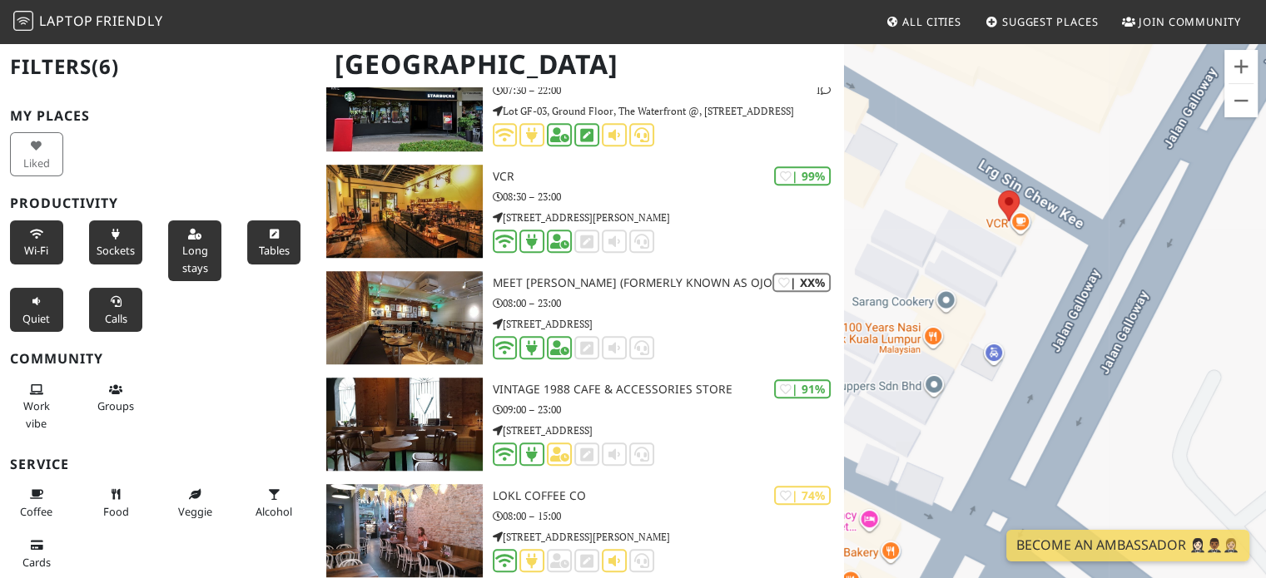
drag, startPoint x: 1079, startPoint y: 206, endPoint x: 892, endPoint y: 234, distance: 189.4
click at [892, 234] on div "To navigate, press the arrow keys." at bounding box center [1055, 331] width 422 height 578
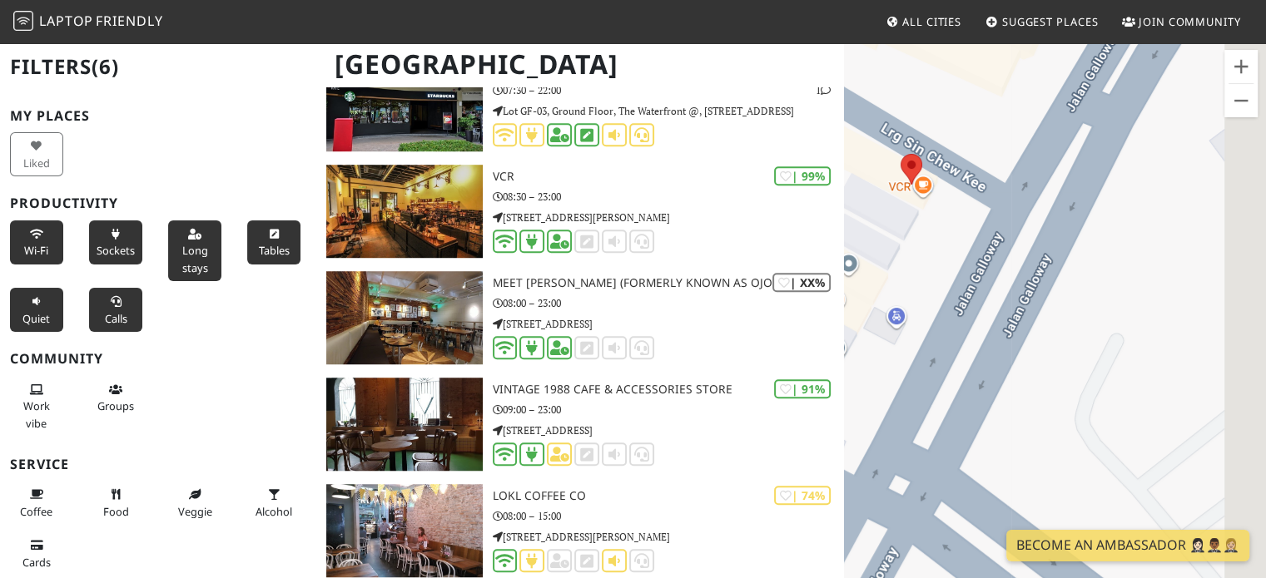
drag, startPoint x: 1070, startPoint y: 241, endPoint x: 945, endPoint y: 190, distance: 134.8
click at [945, 190] on div "To navigate, press the arrow keys." at bounding box center [1055, 331] width 422 height 578
